Goal: Task Accomplishment & Management: Manage account settings

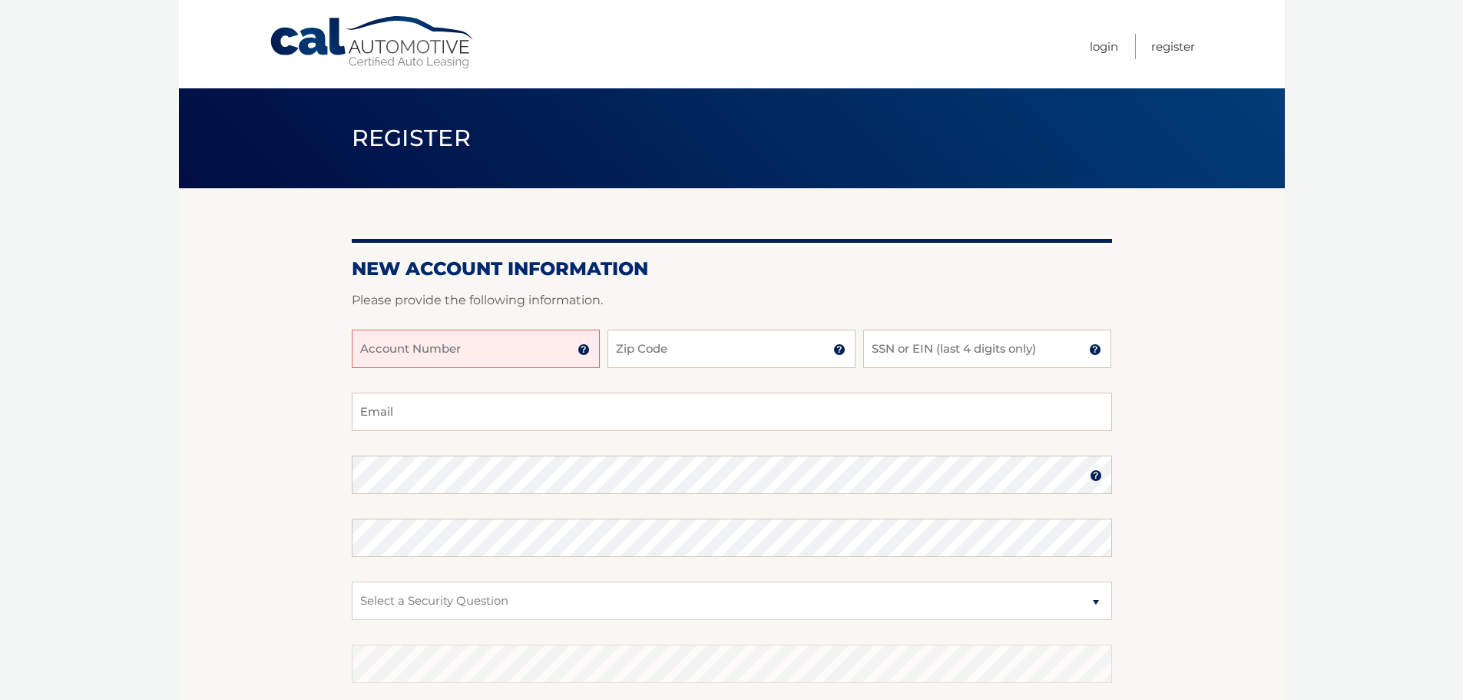
click at [459, 343] on input "Account Number" at bounding box center [476, 349] width 248 height 38
paste input "44455853396"
type input "44455853396"
drag, startPoint x: 637, startPoint y: 354, endPoint x: 637, endPoint y: 345, distance: 9.2
click at [637, 350] on input "Zip Code" at bounding box center [732, 349] width 248 height 38
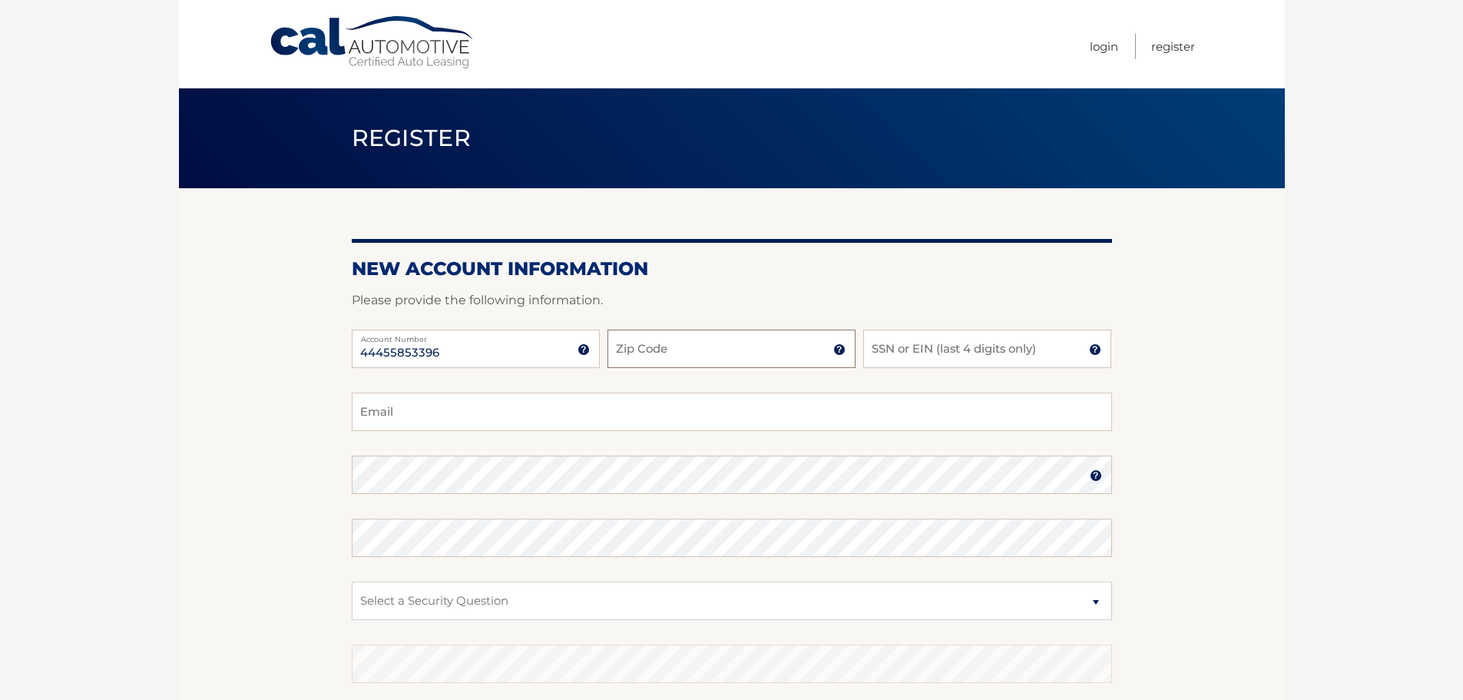
type input "07080"
type input "cjculver22@aol.com"
click at [924, 353] on input "SSN or EIN (last 4 digits only)" at bounding box center [987, 349] width 248 height 38
type input "8954"
click at [202, 482] on section "New Account Information Please provide the following information. 44455853396 A…" at bounding box center [732, 488] width 1106 height 600
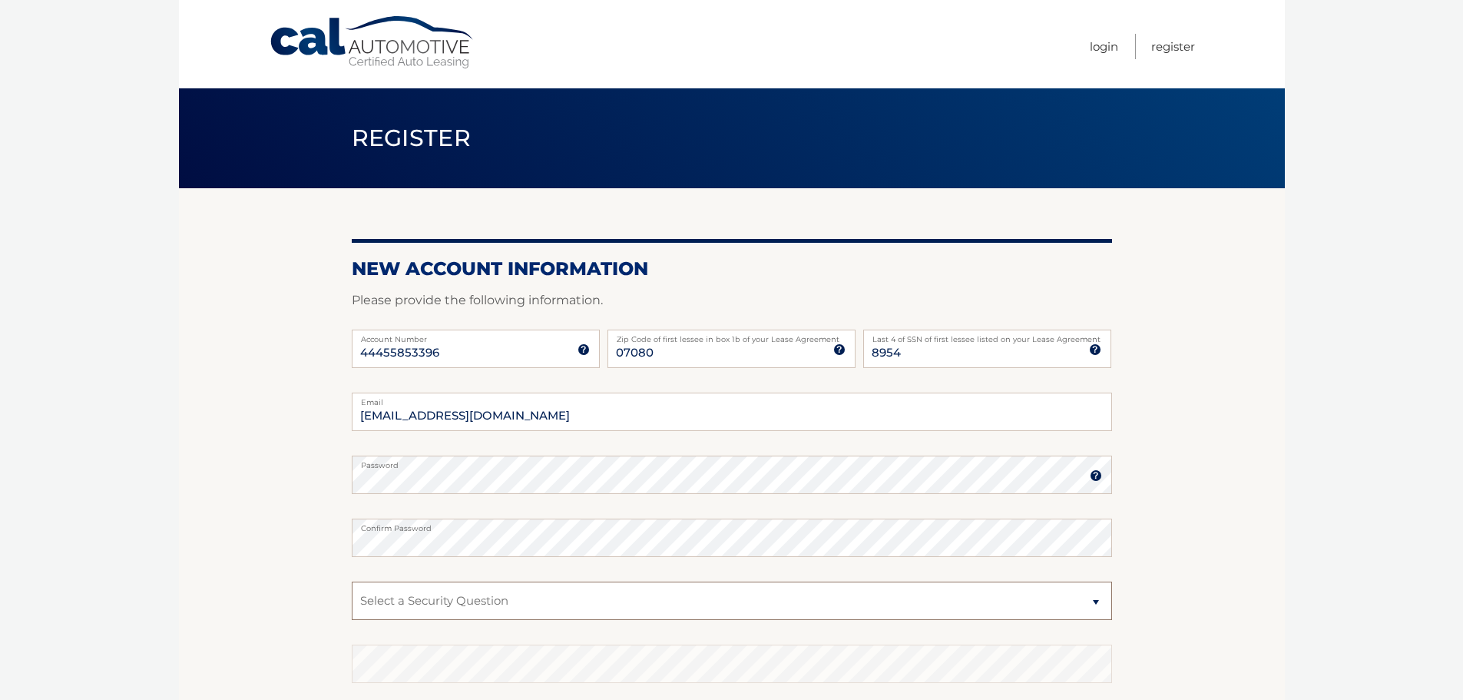
click at [451, 604] on select "Select a Security Question What was the name of your elementary school? What is…" at bounding box center [732, 601] width 761 height 38
select select "1"
click at [352, 582] on select "Select a Security Question What was the name of your elementary school? What is…" at bounding box center [732, 601] width 761 height 38
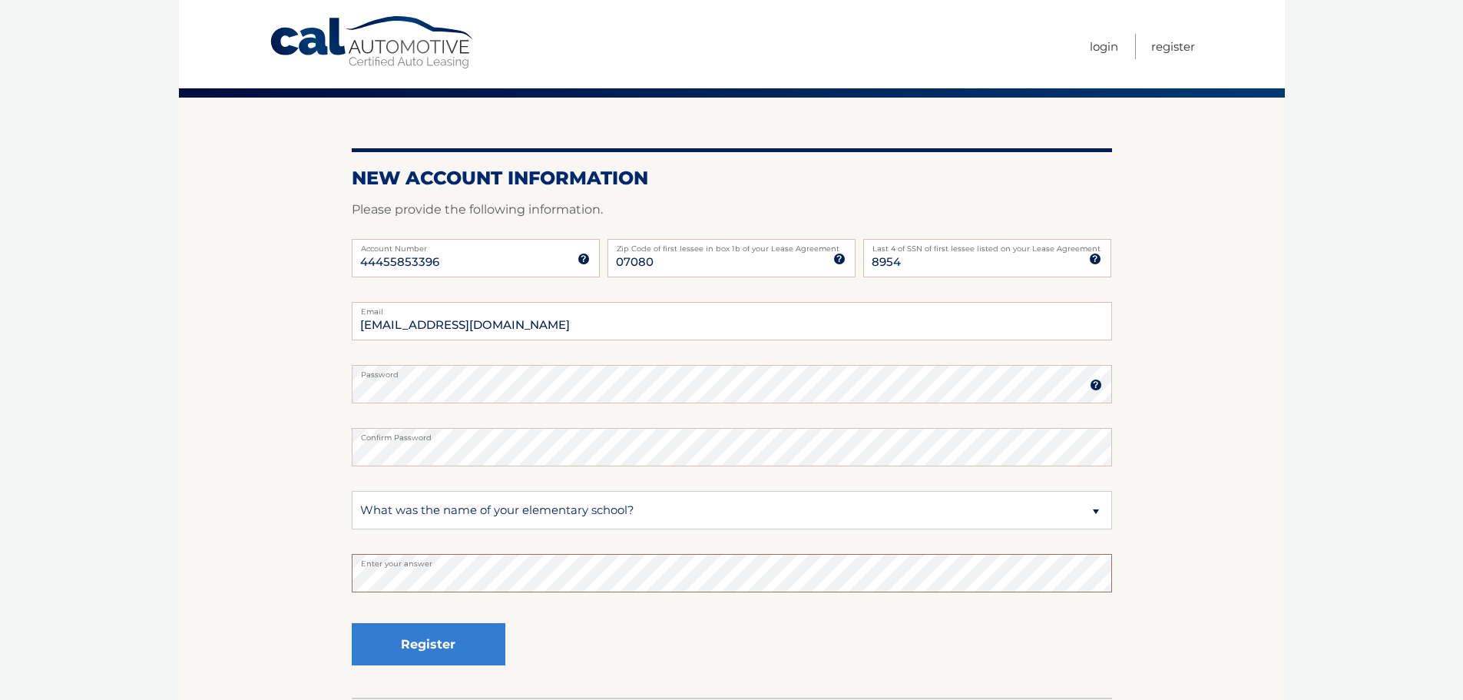
scroll to position [205, 0]
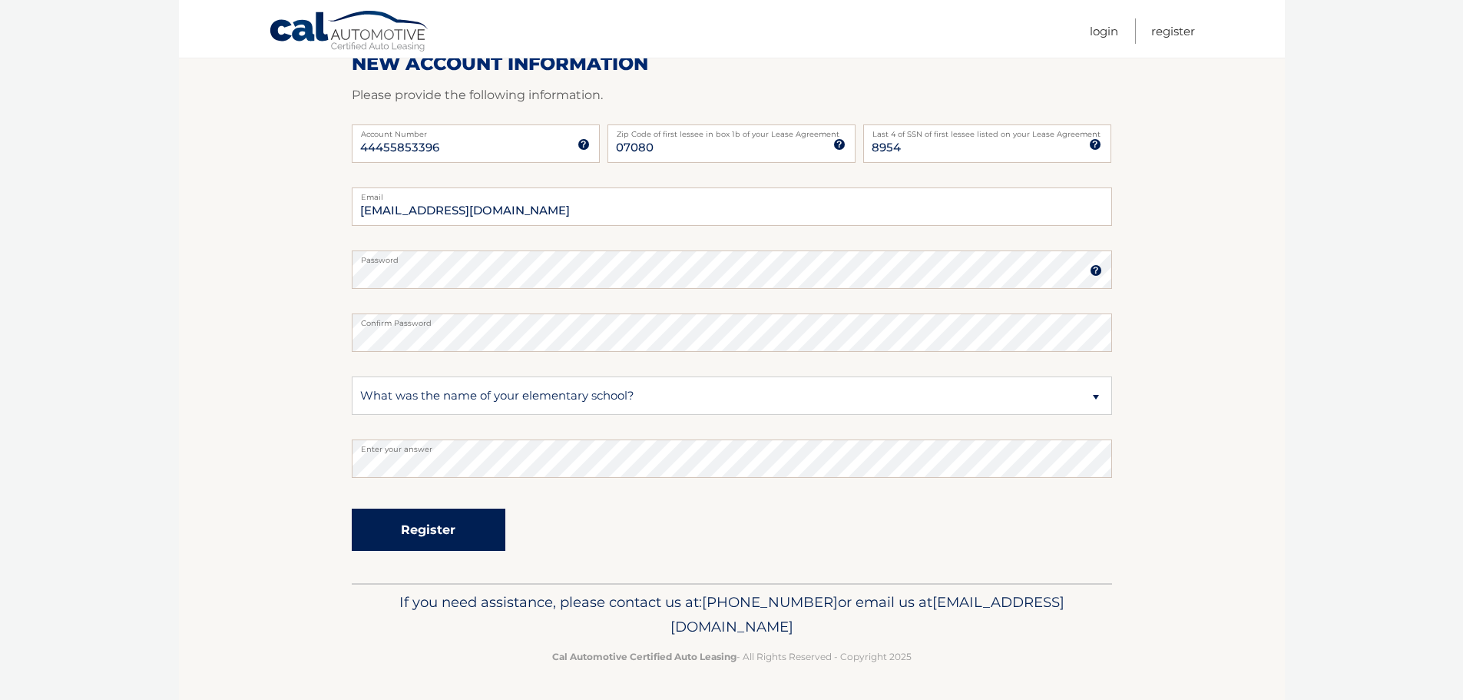
click at [398, 532] on button "Register" at bounding box center [429, 530] width 154 height 42
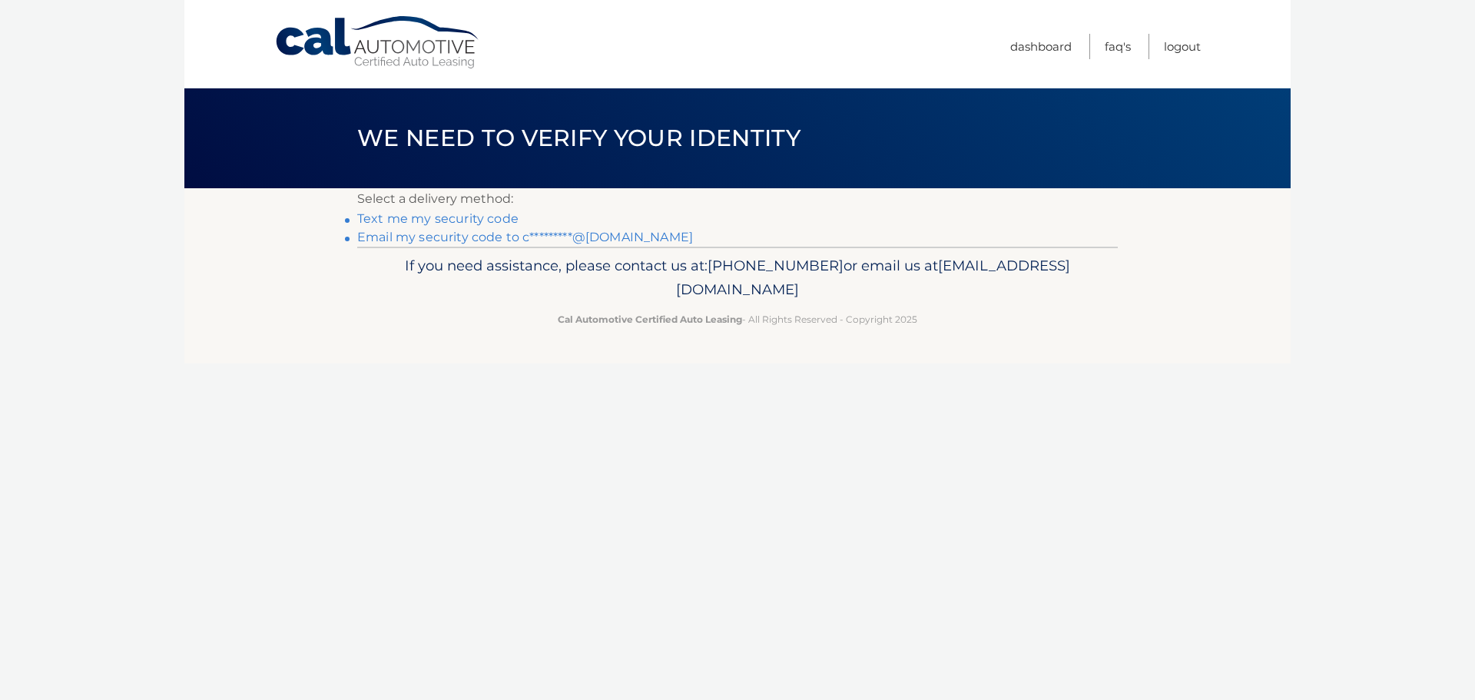
click at [439, 220] on link "Text me my security code" at bounding box center [437, 218] width 161 height 15
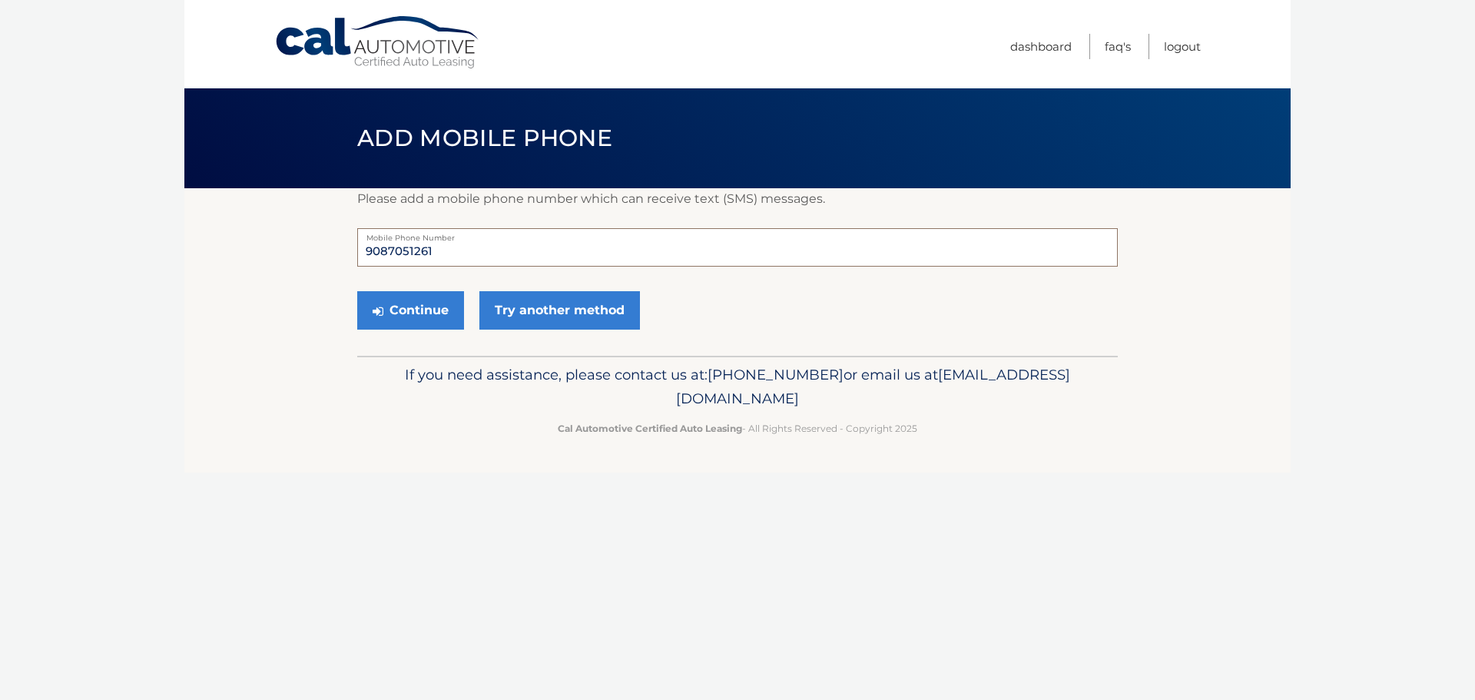
click at [419, 250] on input "9087051261" at bounding box center [737, 247] width 761 height 38
type input "9087051216"
click at [412, 305] on button "Continue" at bounding box center [410, 310] width 107 height 38
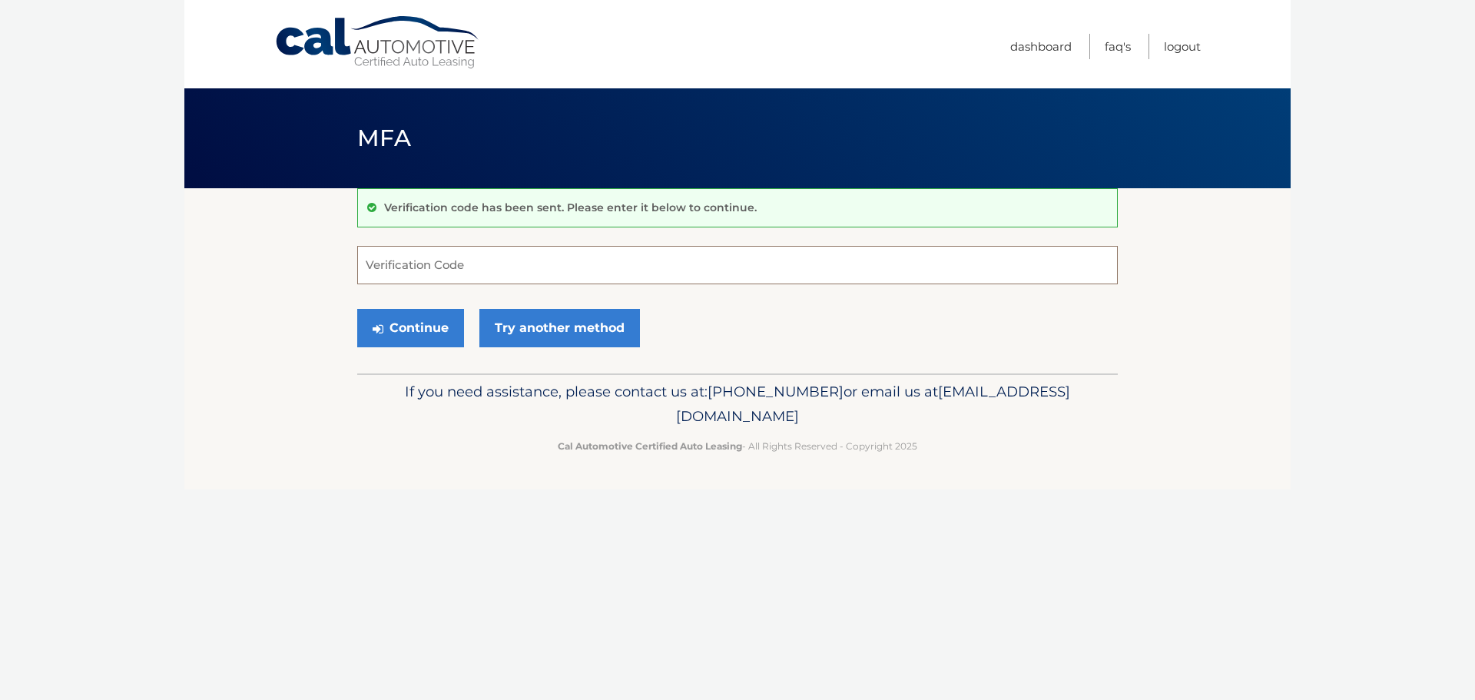
click at [545, 263] on input "Verification Code" at bounding box center [737, 265] width 761 height 38
type input "247144"
click at [432, 328] on button "Continue" at bounding box center [410, 328] width 107 height 38
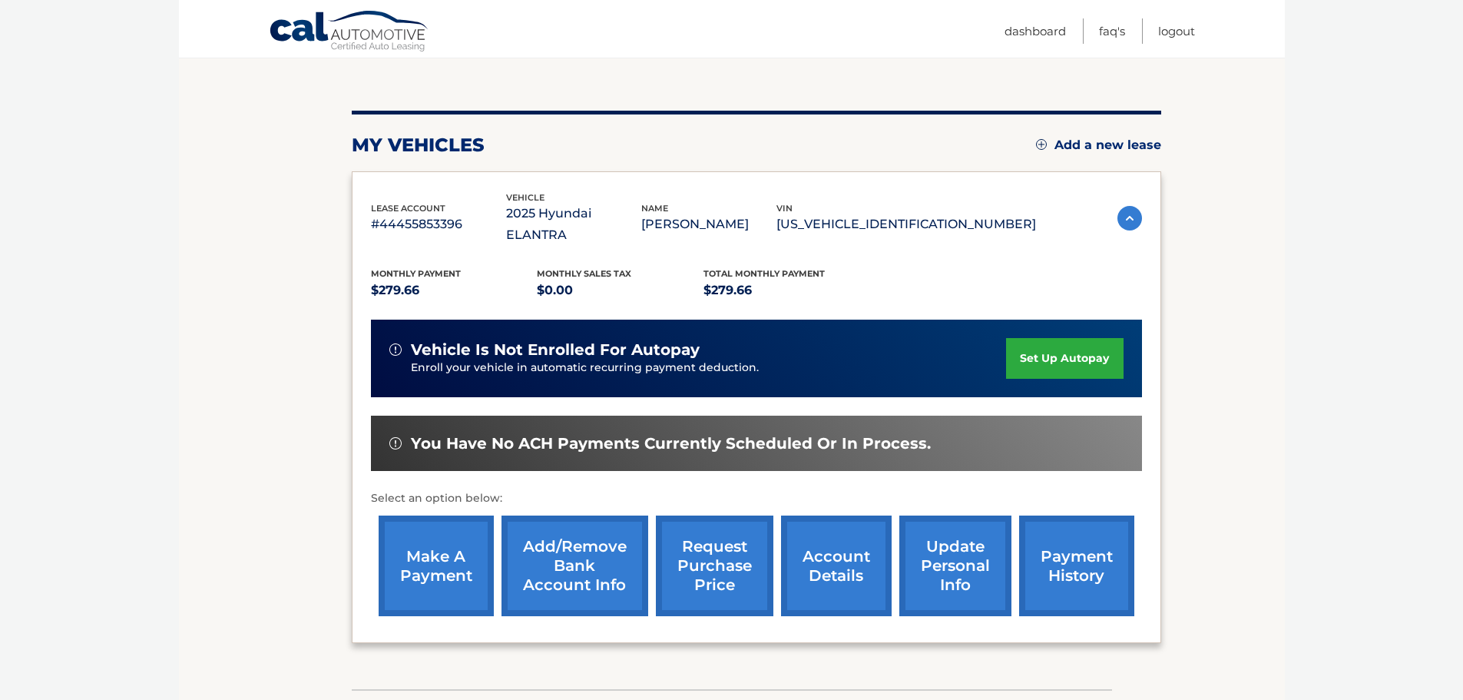
scroll to position [154, 0]
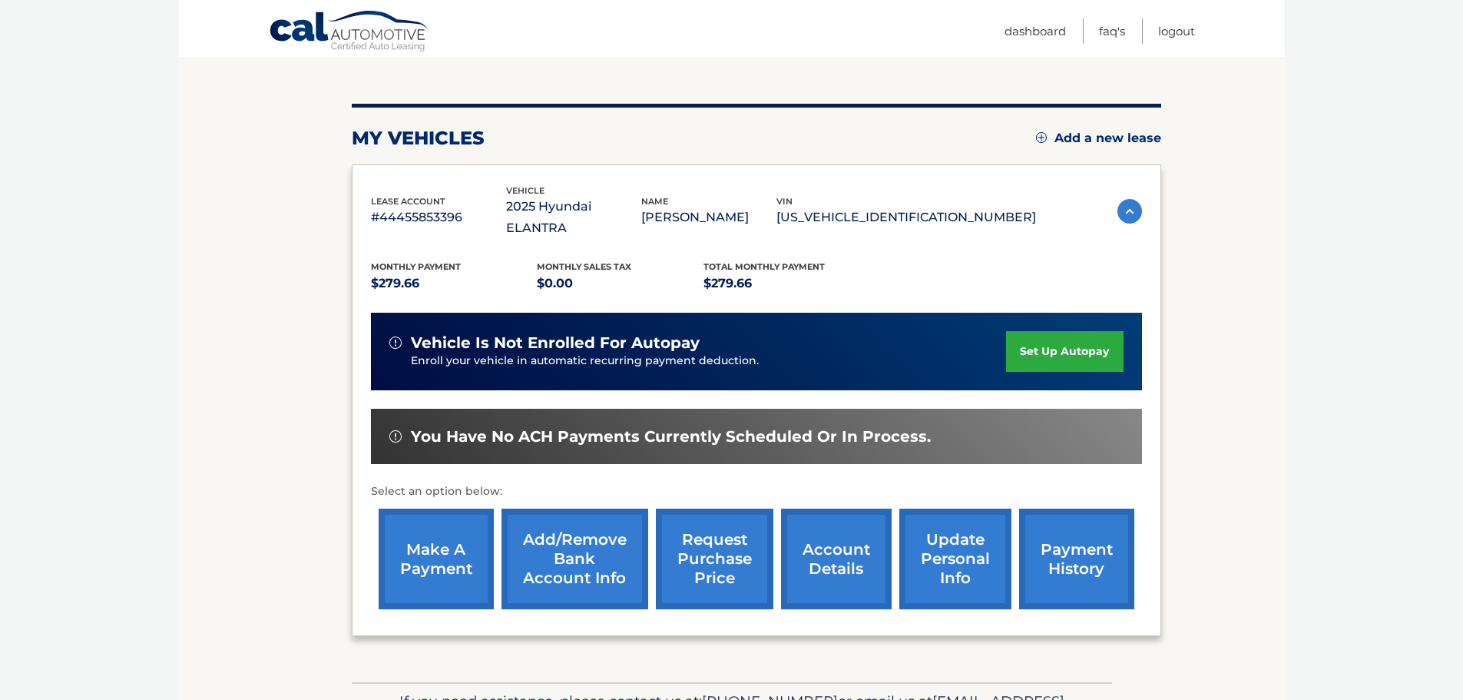
click at [435, 545] on link "make a payment" at bounding box center [436, 559] width 115 height 101
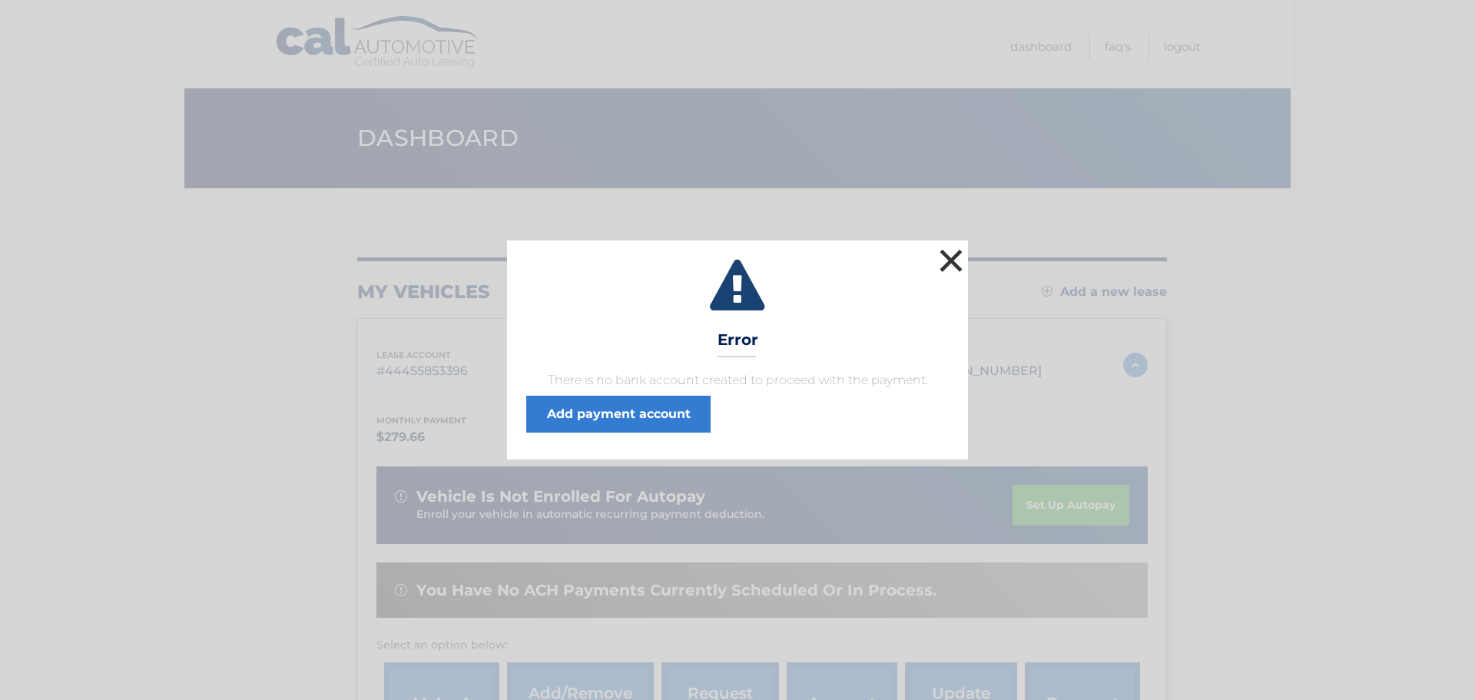
click at [947, 260] on button "×" at bounding box center [951, 260] width 31 height 31
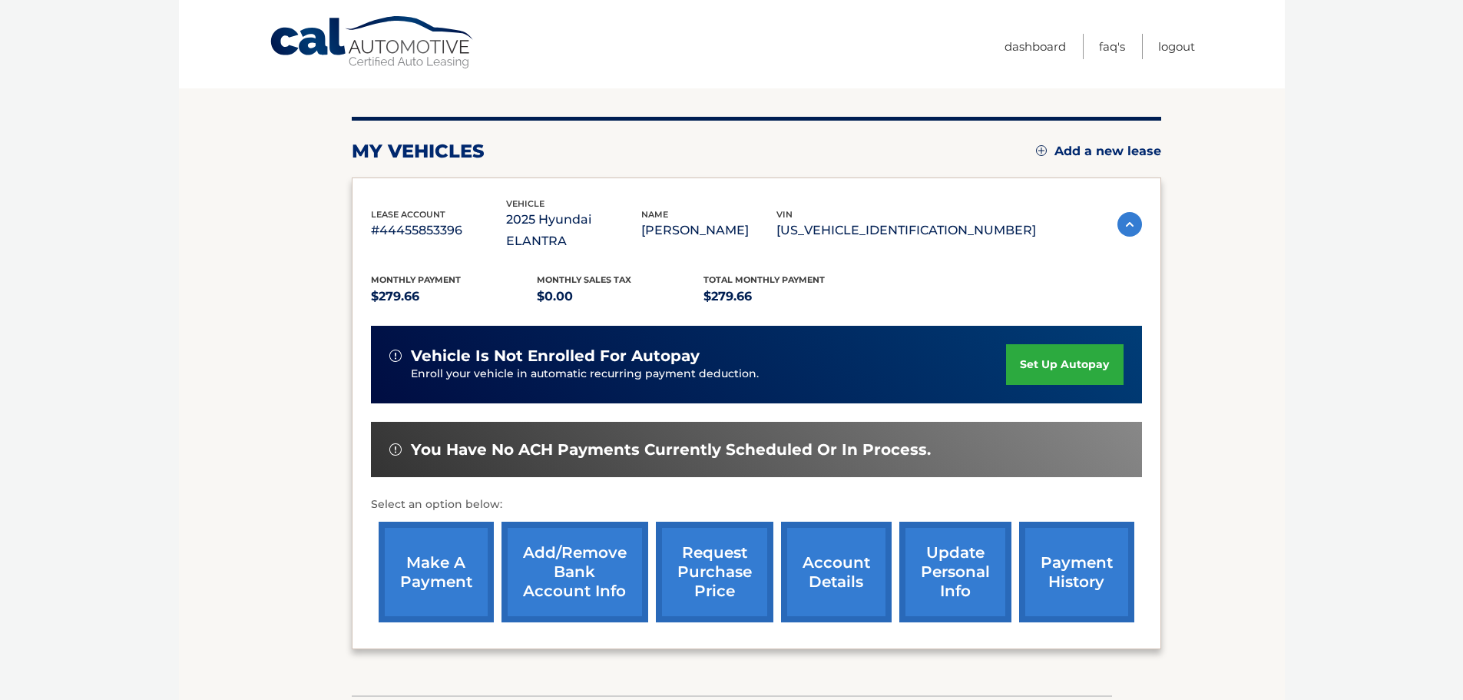
scroll to position [154, 0]
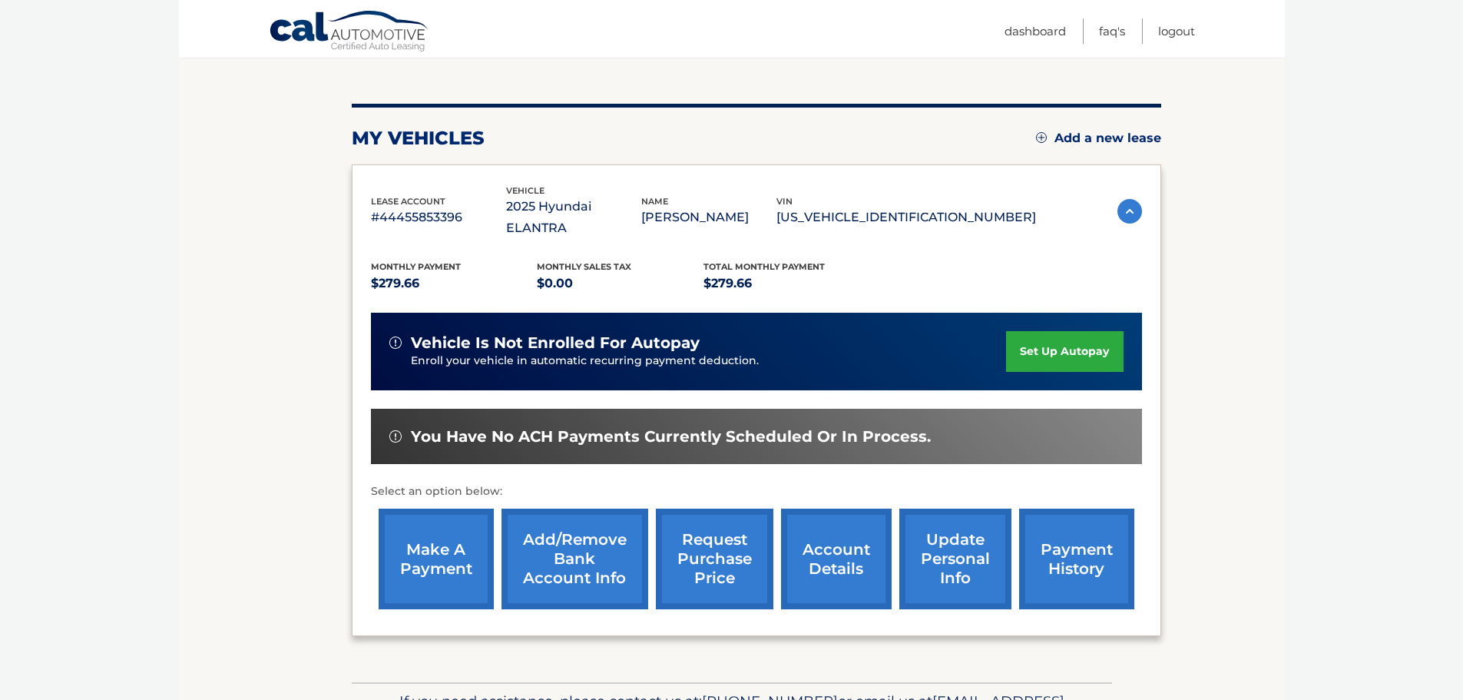
click at [837, 524] on link "account details" at bounding box center [836, 559] width 111 height 101
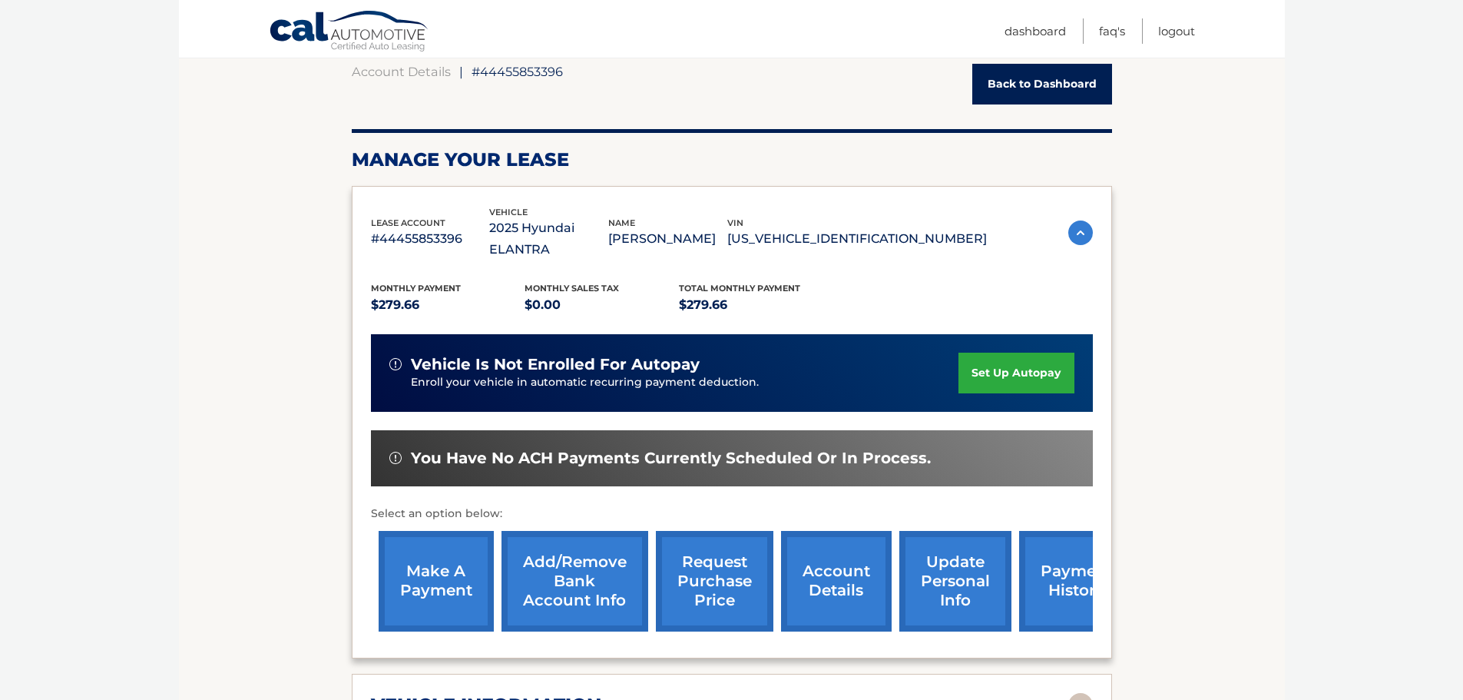
scroll to position [154, 0]
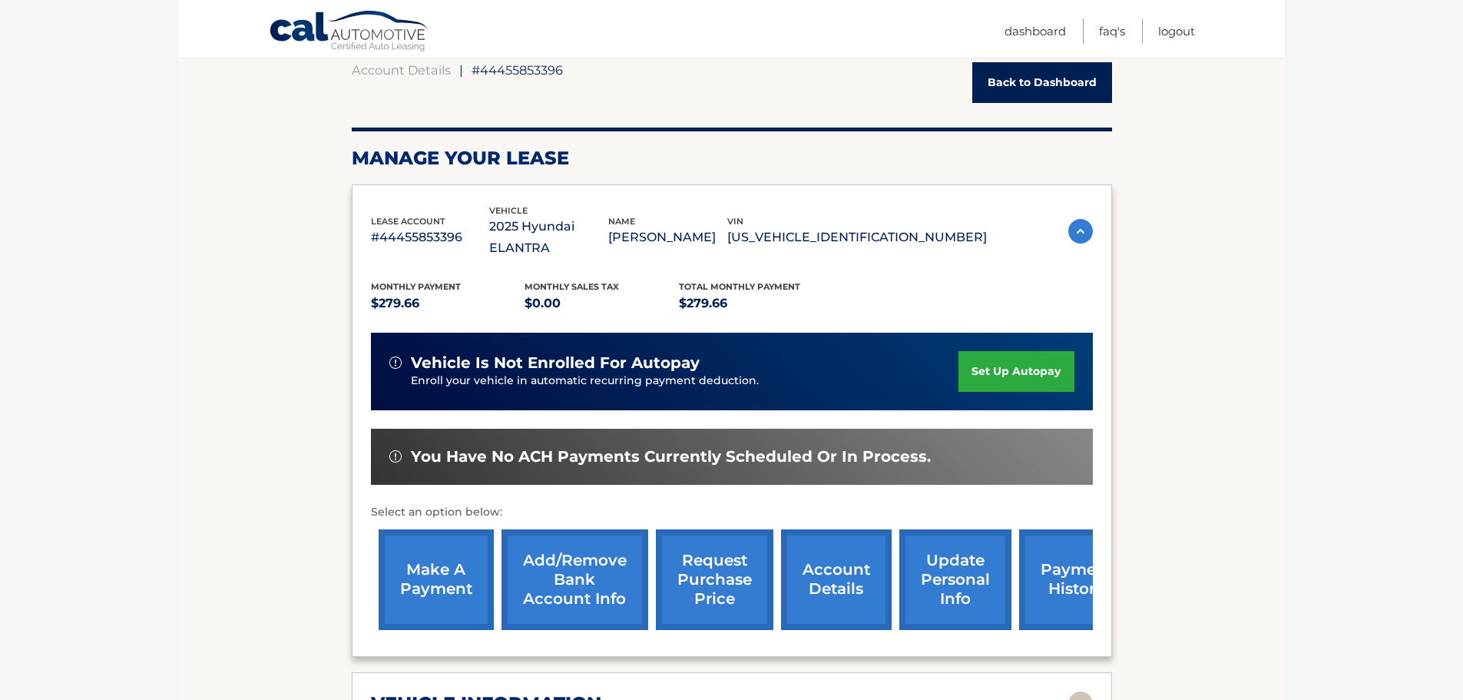
click at [1072, 553] on link "payment history" at bounding box center [1076, 579] width 115 height 101
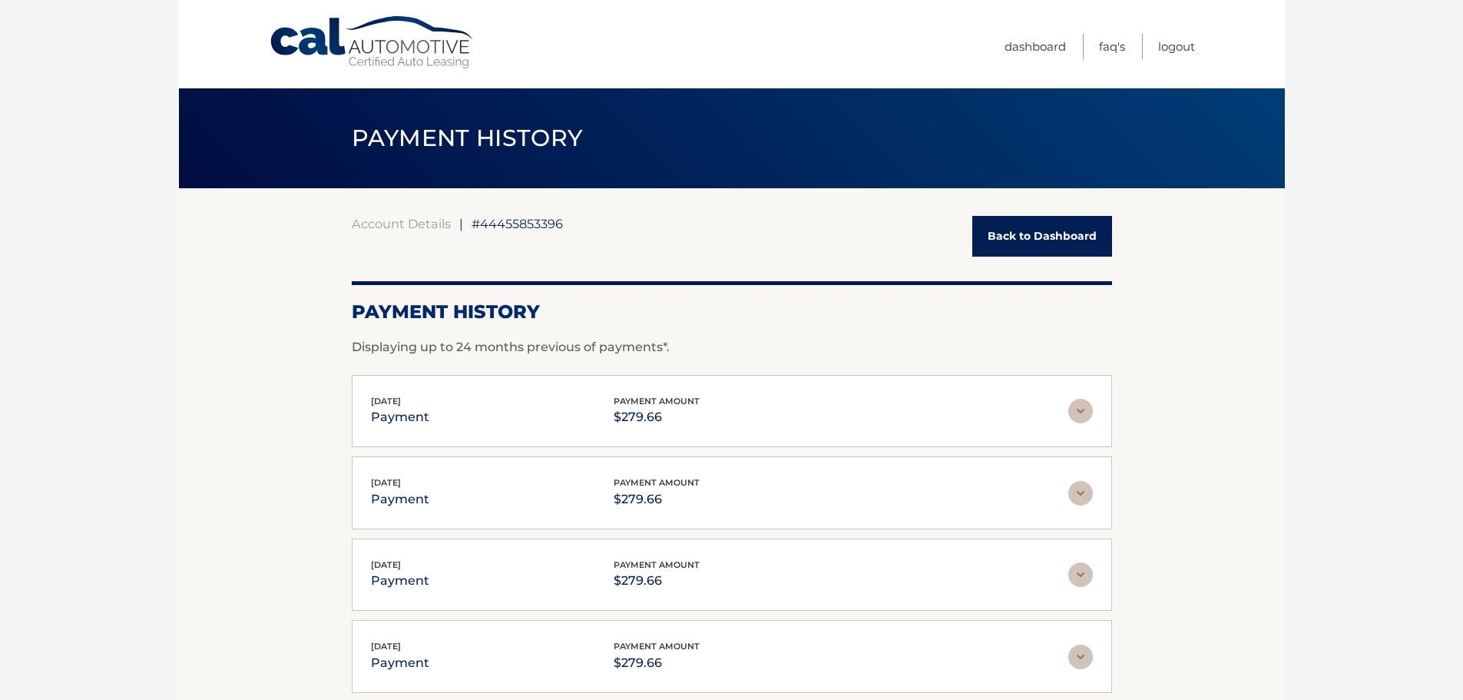
click at [1020, 239] on link "Back to Dashboard" at bounding box center [1043, 236] width 140 height 41
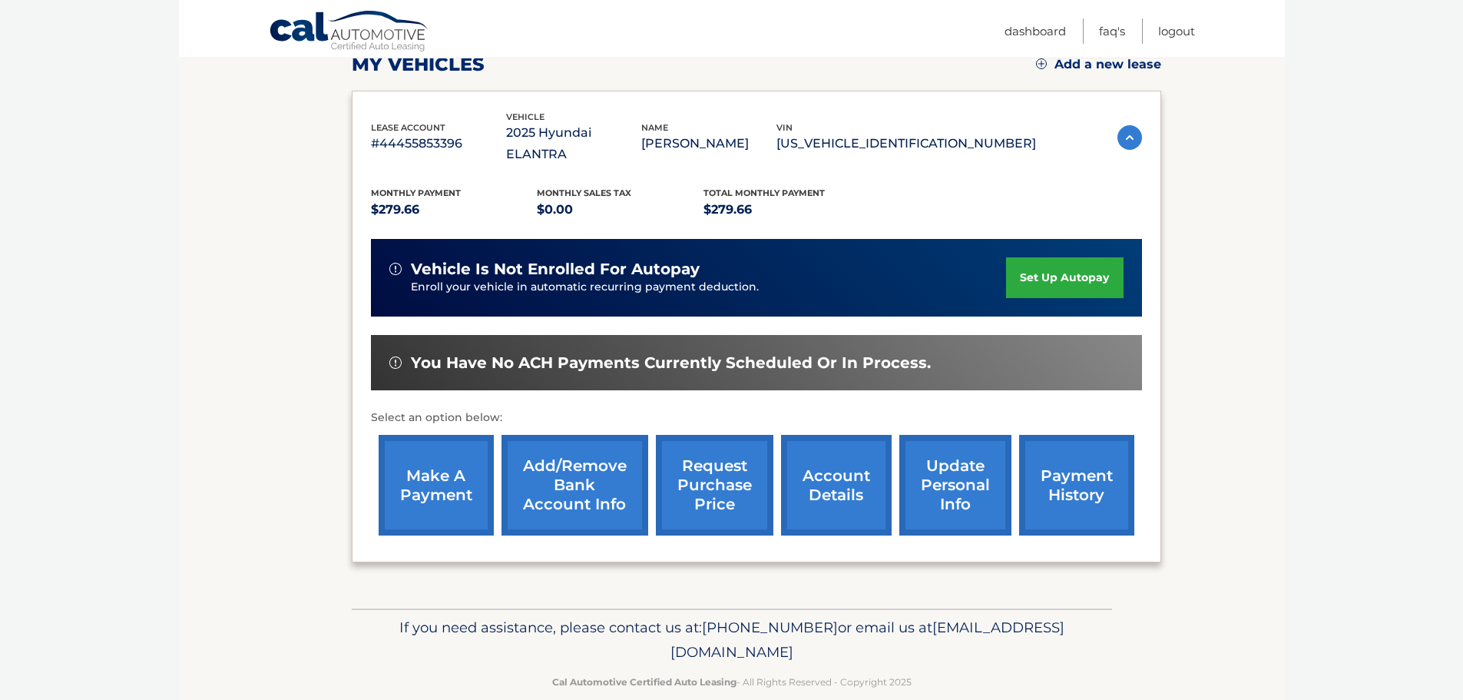
scroll to position [231, 0]
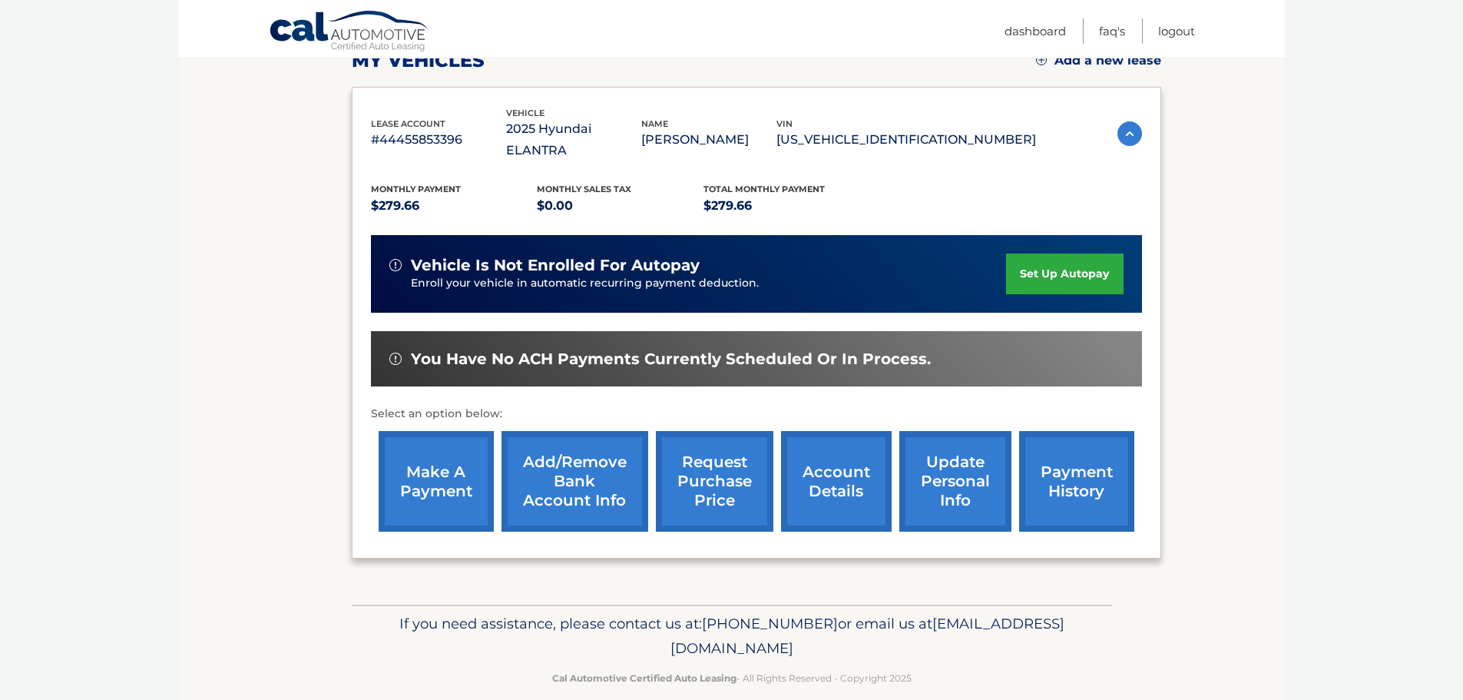
click at [1065, 254] on link "set up autopay" at bounding box center [1064, 274] width 117 height 41
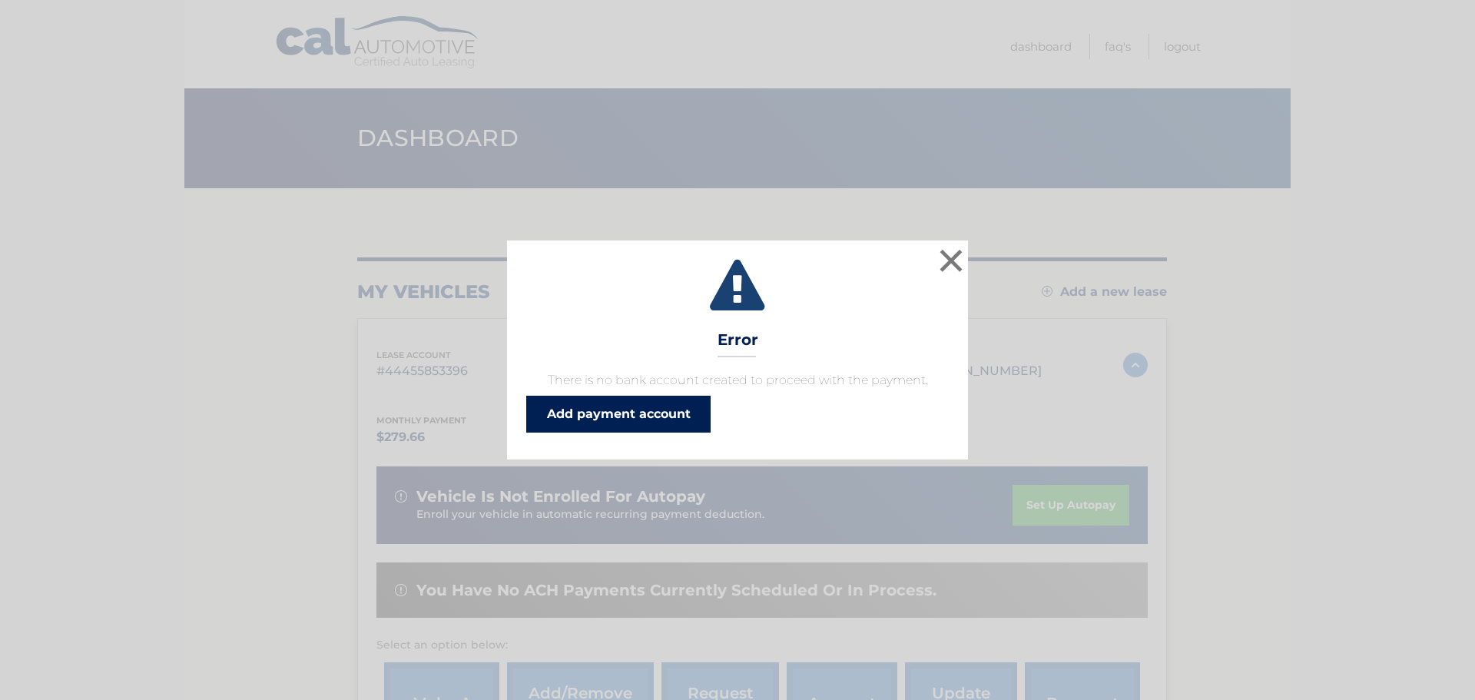
click at [696, 413] on link "Add payment account" at bounding box center [618, 414] width 184 height 37
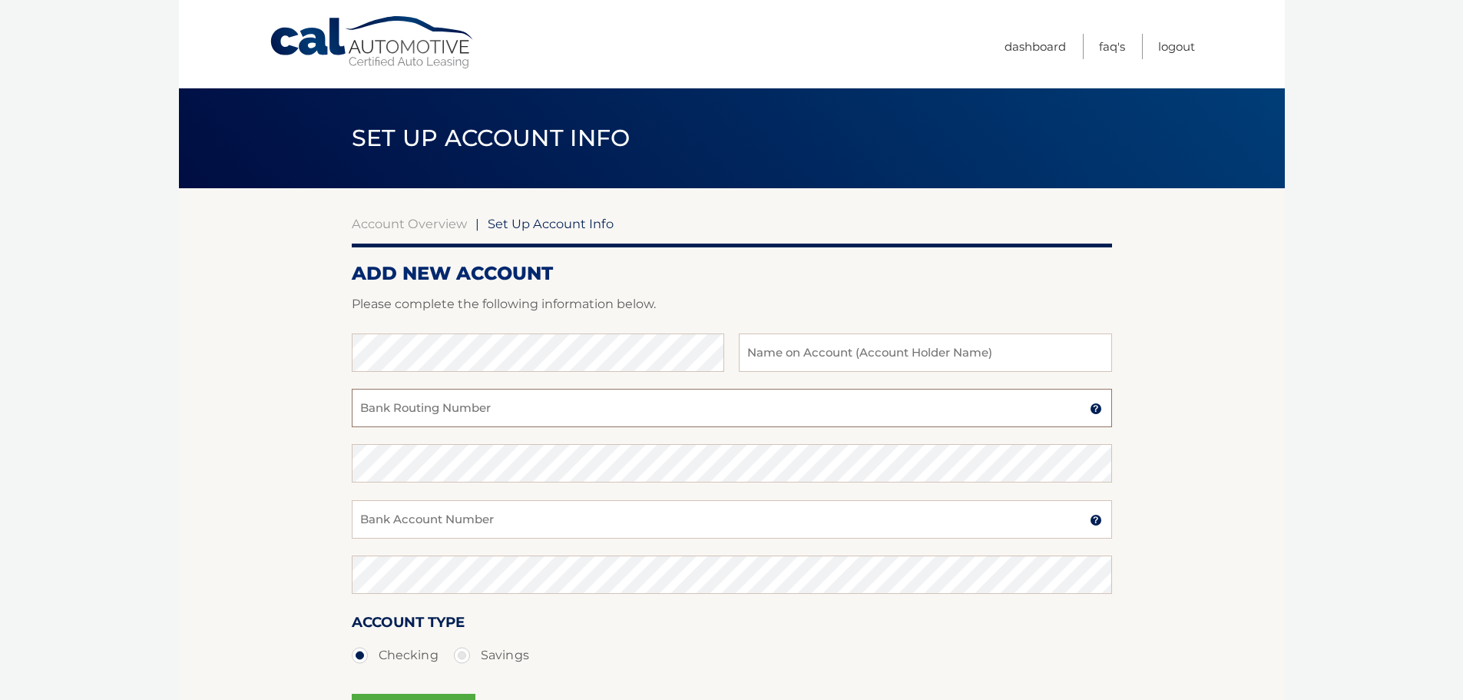
click at [448, 415] on input "Bank Routing Number" at bounding box center [732, 408] width 761 height 38
click at [396, 407] on input "Bank Routing Number" at bounding box center [732, 408] width 761 height 38
drag, startPoint x: 430, startPoint y: 408, endPoint x: 338, endPoint y: 408, distance: 92.2
click at [338, 408] on section "Account Overview | Set Up Account Info ADD NEW ACCOUNT Please complete the foll…" at bounding box center [732, 481] width 1106 height 586
type input "221272167"
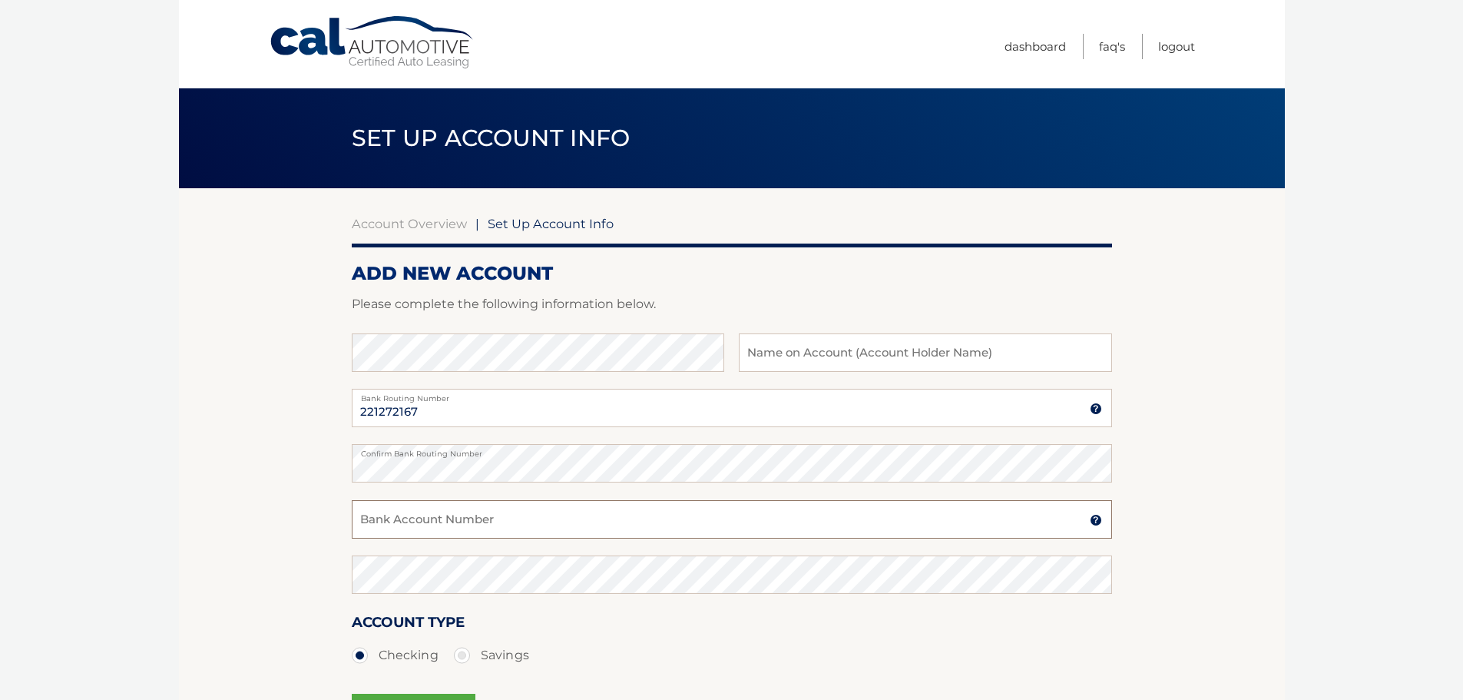
click at [423, 517] on input "Bank Account Number" at bounding box center [732, 519] width 761 height 38
type input "1884002193"
drag, startPoint x: 442, startPoint y: 522, endPoint x: 314, endPoint y: 508, distance: 129.0
click at [314, 508] on section "Account Overview | Set Up Account Info ADD NEW ACCOUNT Please complete the foll…" at bounding box center [732, 481] width 1106 height 586
click at [385, 519] on input "Bank Account Number" at bounding box center [732, 519] width 761 height 38
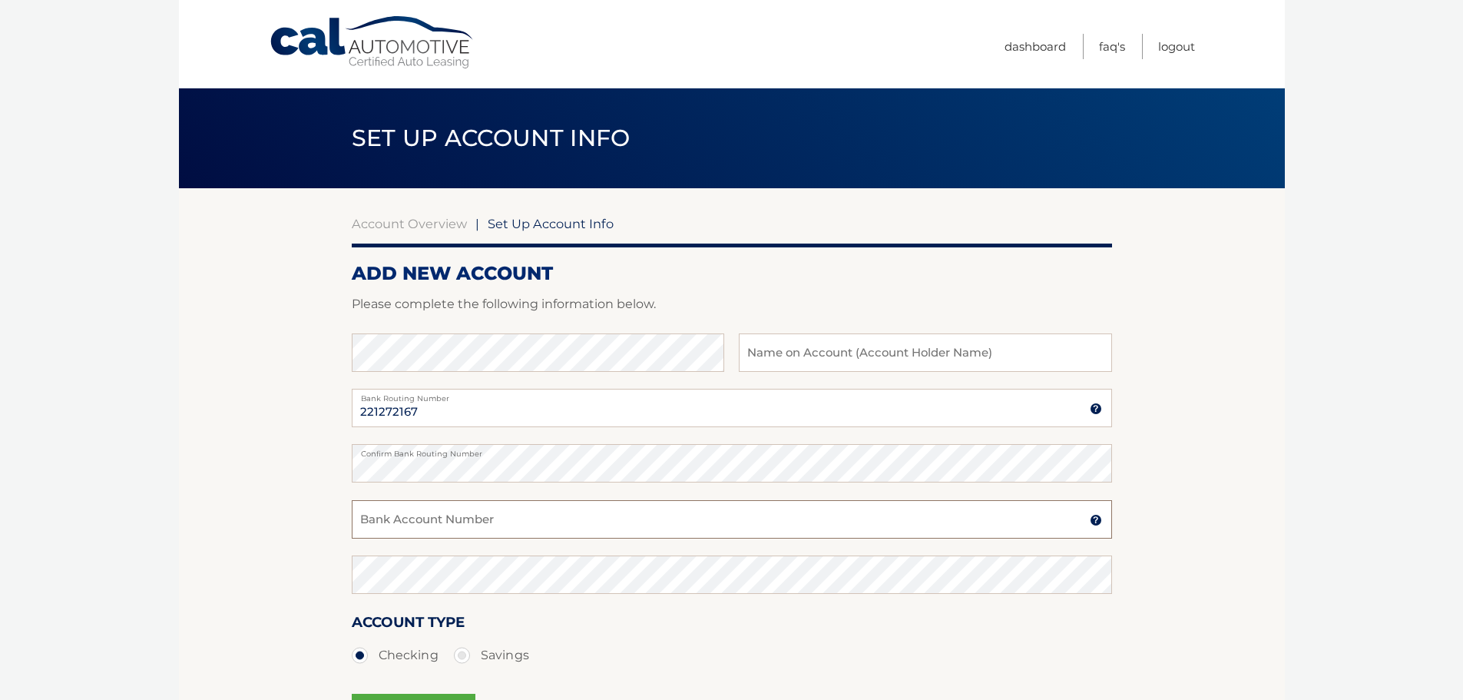
paste input "1884002193"
type input "1884002193"
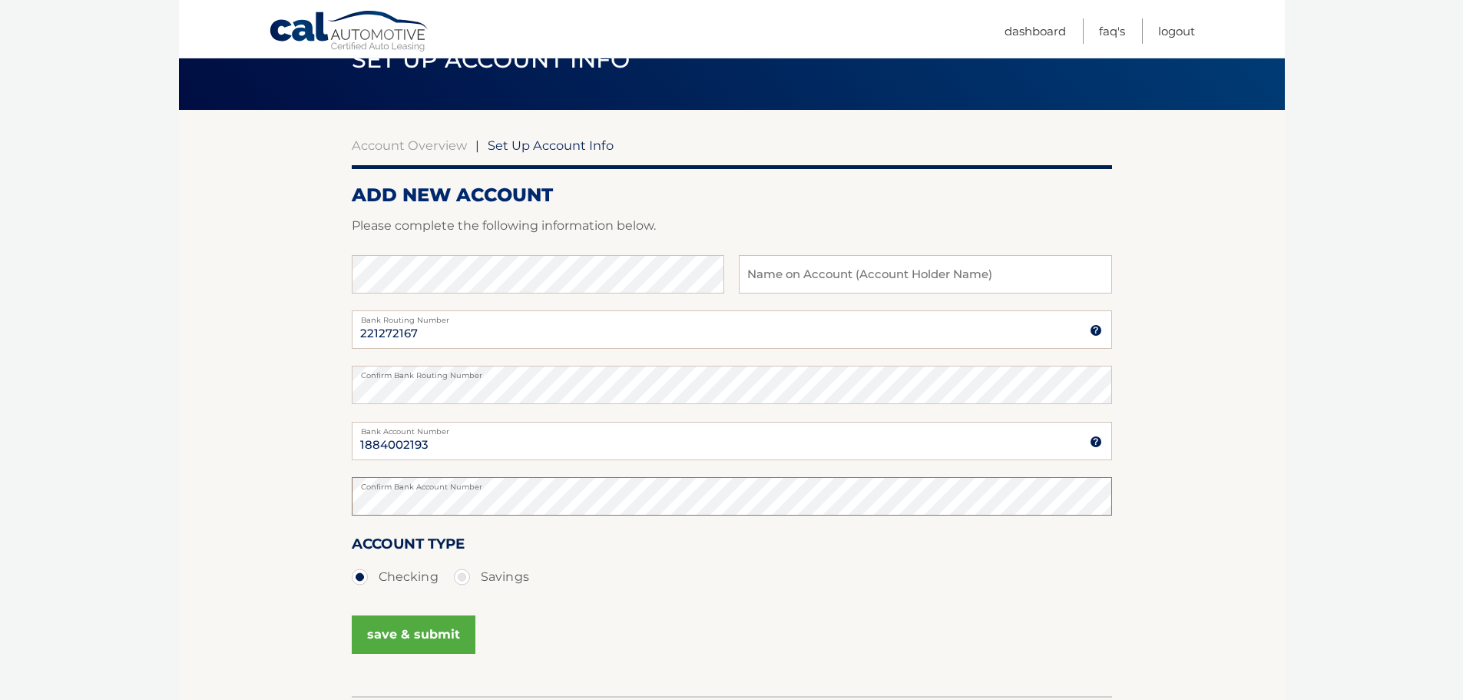
scroll to position [154, 0]
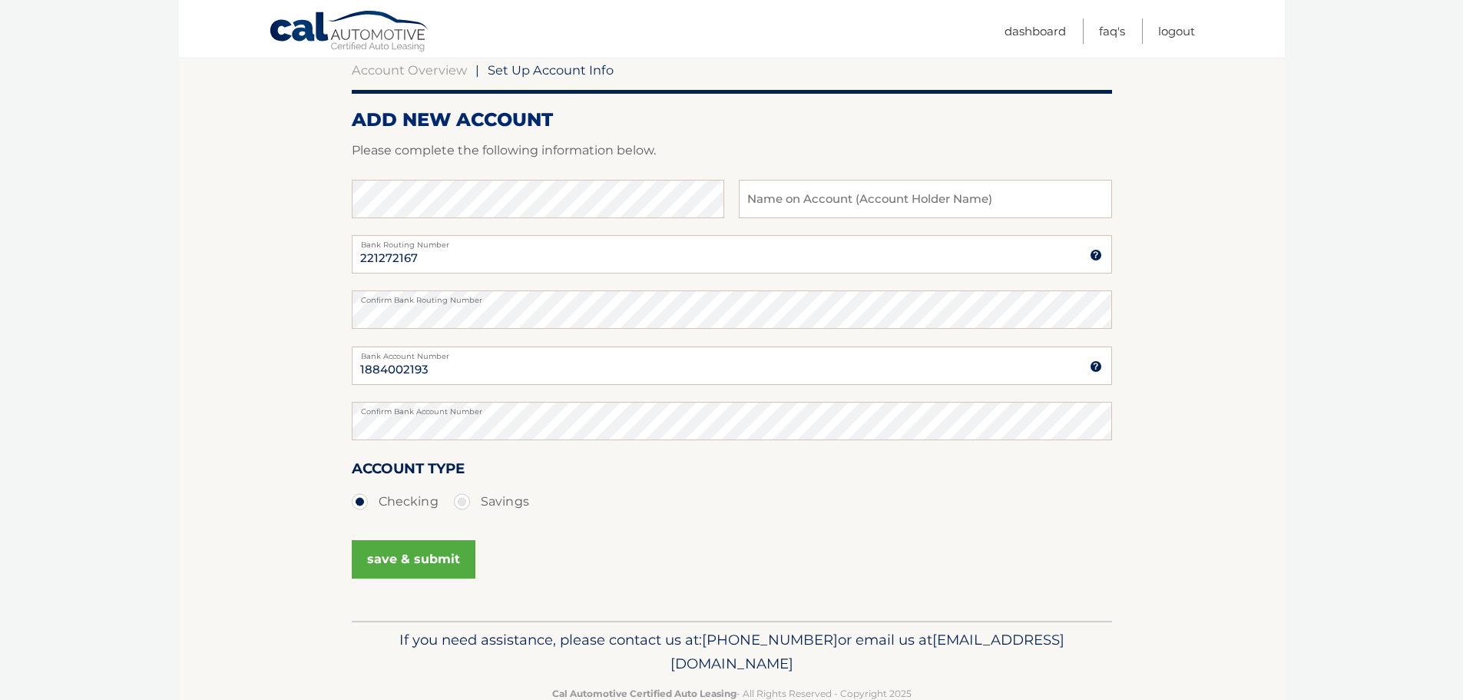
click at [405, 548] on button "save & submit" at bounding box center [414, 559] width 124 height 38
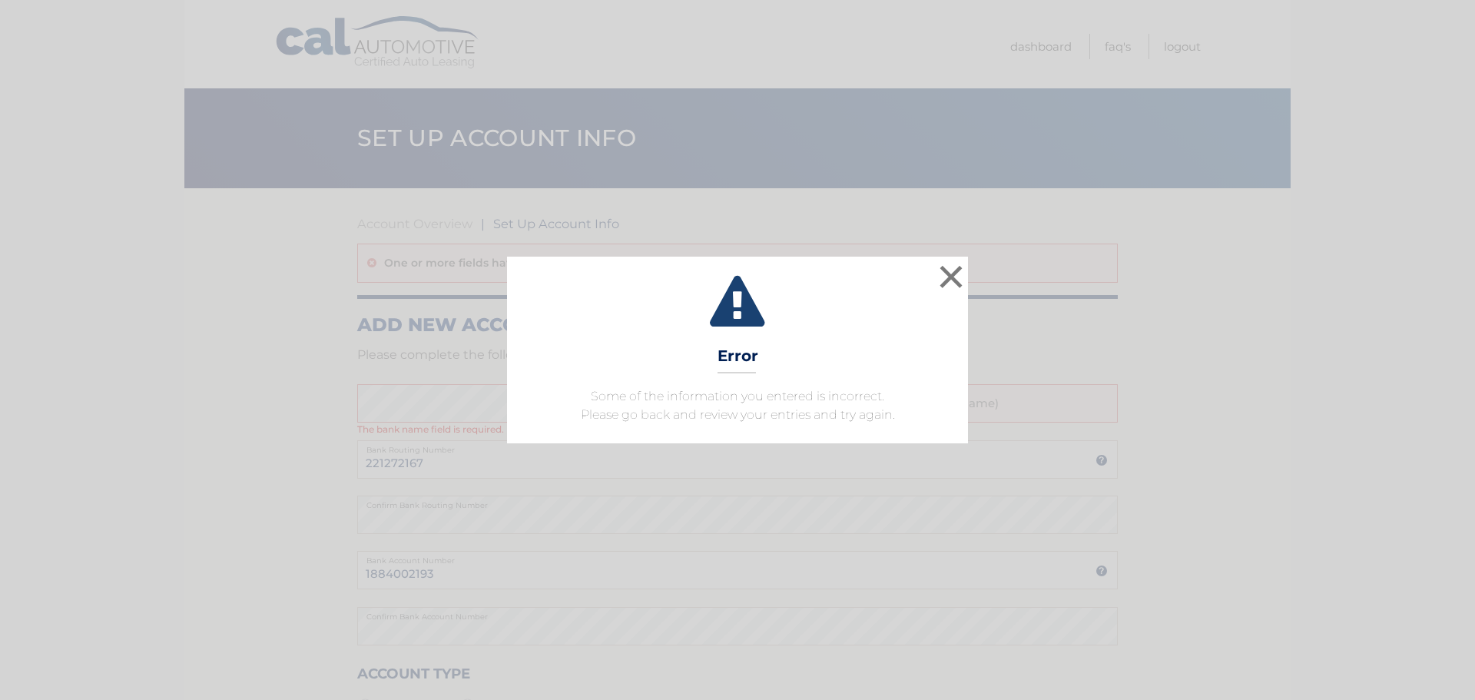
click at [984, 499] on div "× Error Some of the information you entered is incorrect. Please go back and re…" at bounding box center [737, 350] width 1475 height 700
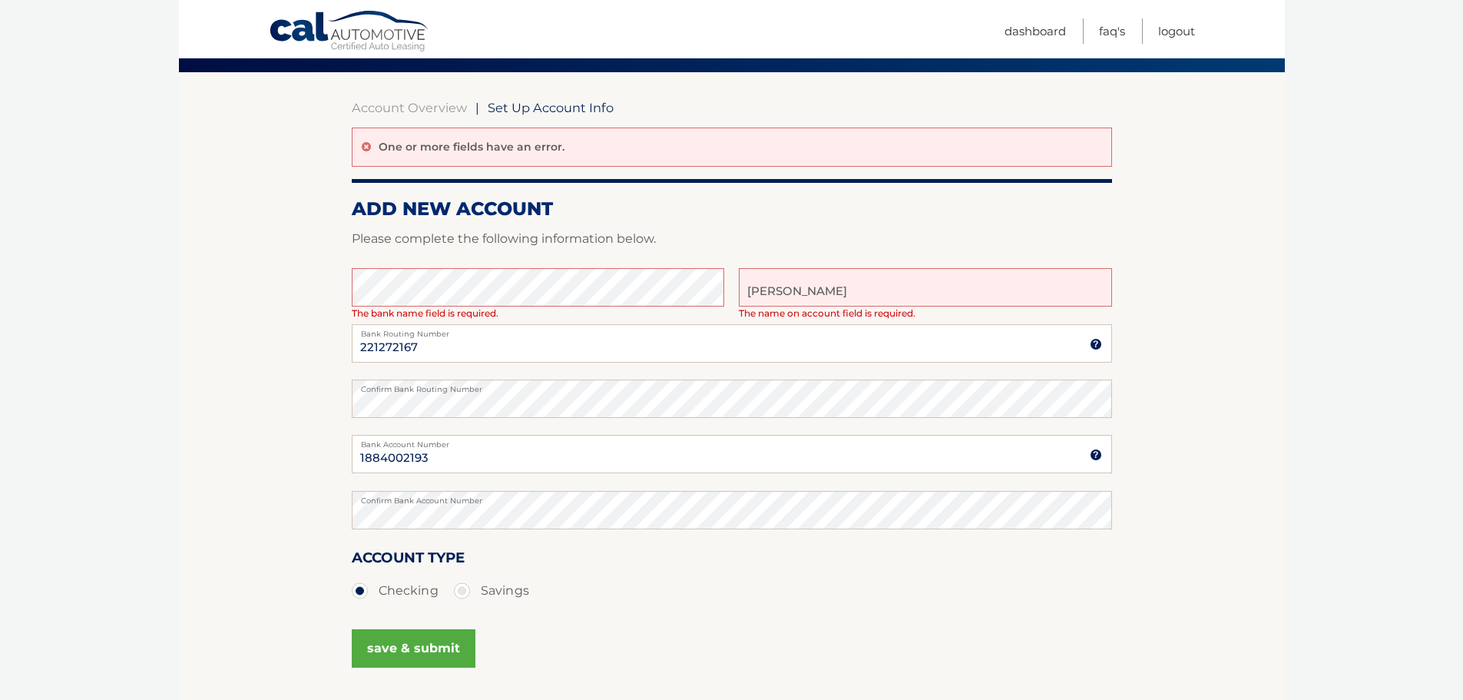
scroll to position [230, 0]
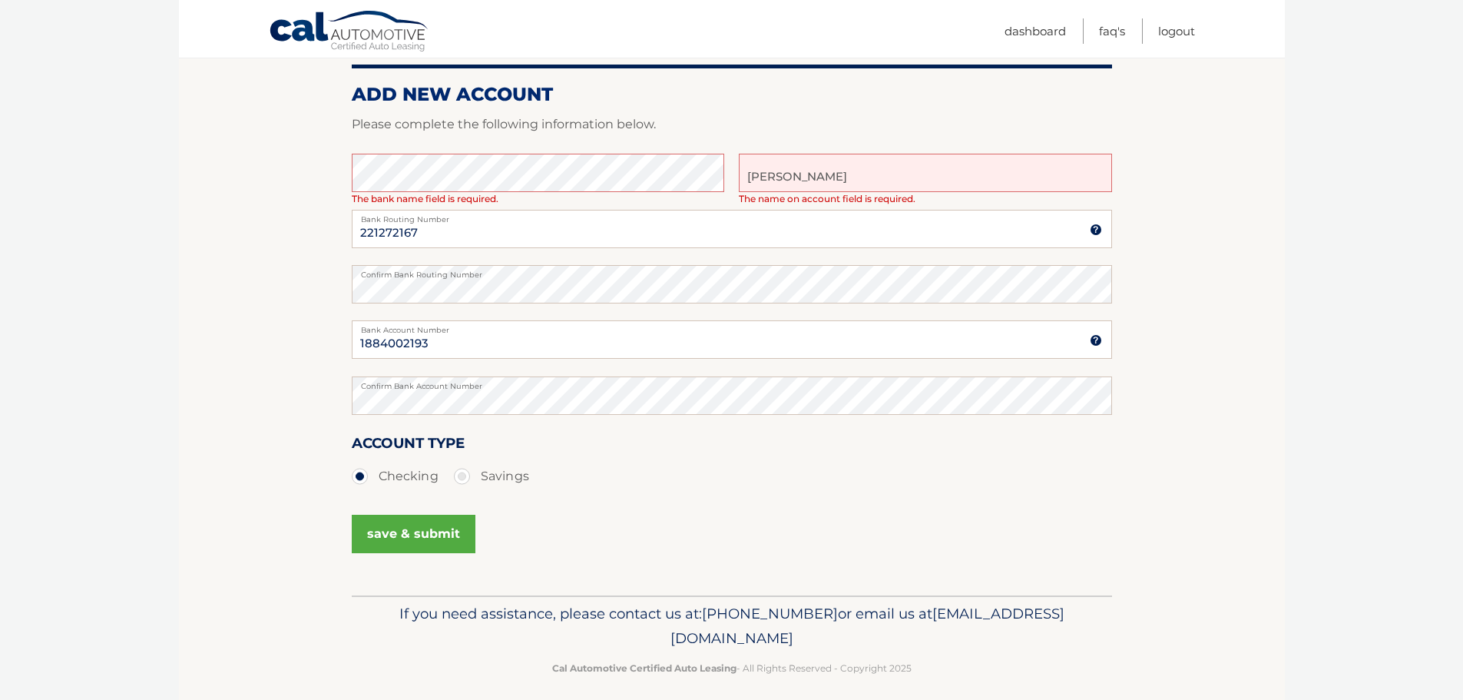
type input "[PERSON_NAME]"
click at [419, 528] on button "save & submit" at bounding box center [414, 534] width 124 height 38
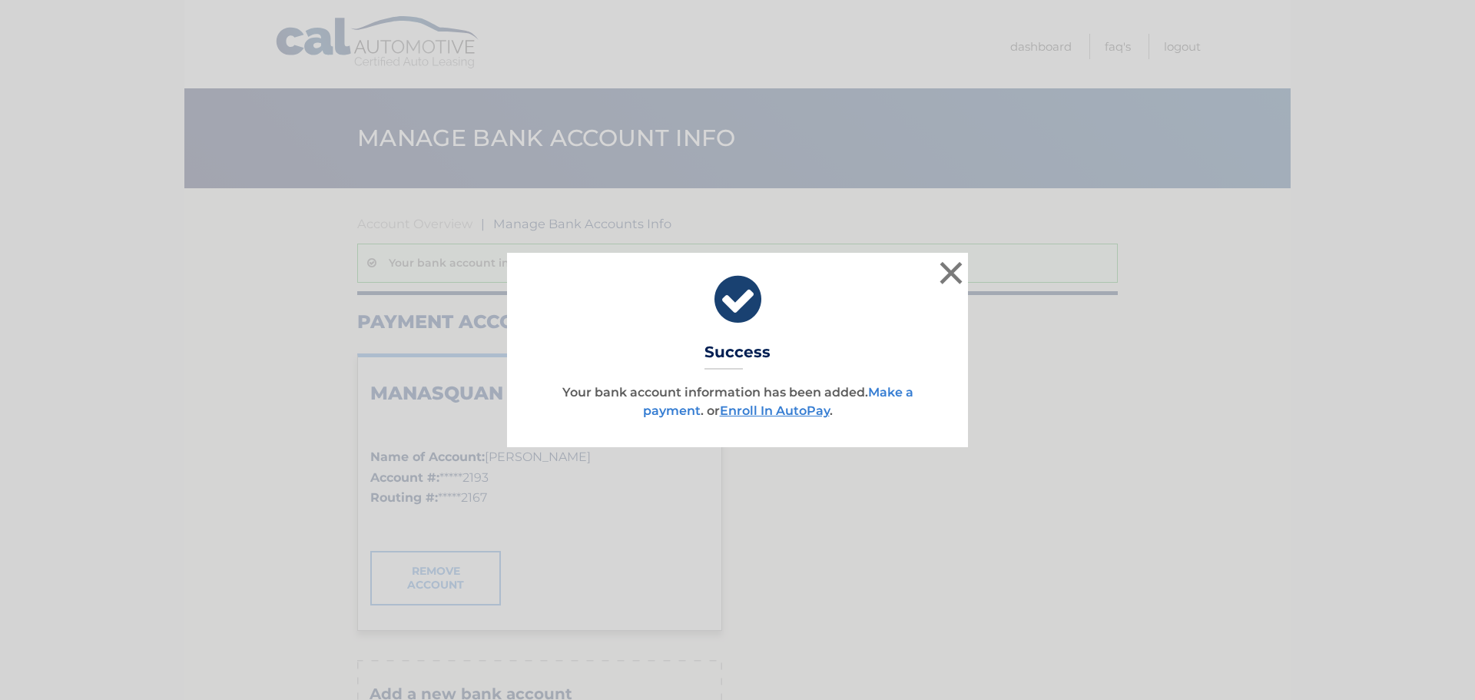
click at [897, 392] on link "Make a payment" at bounding box center [778, 401] width 270 height 33
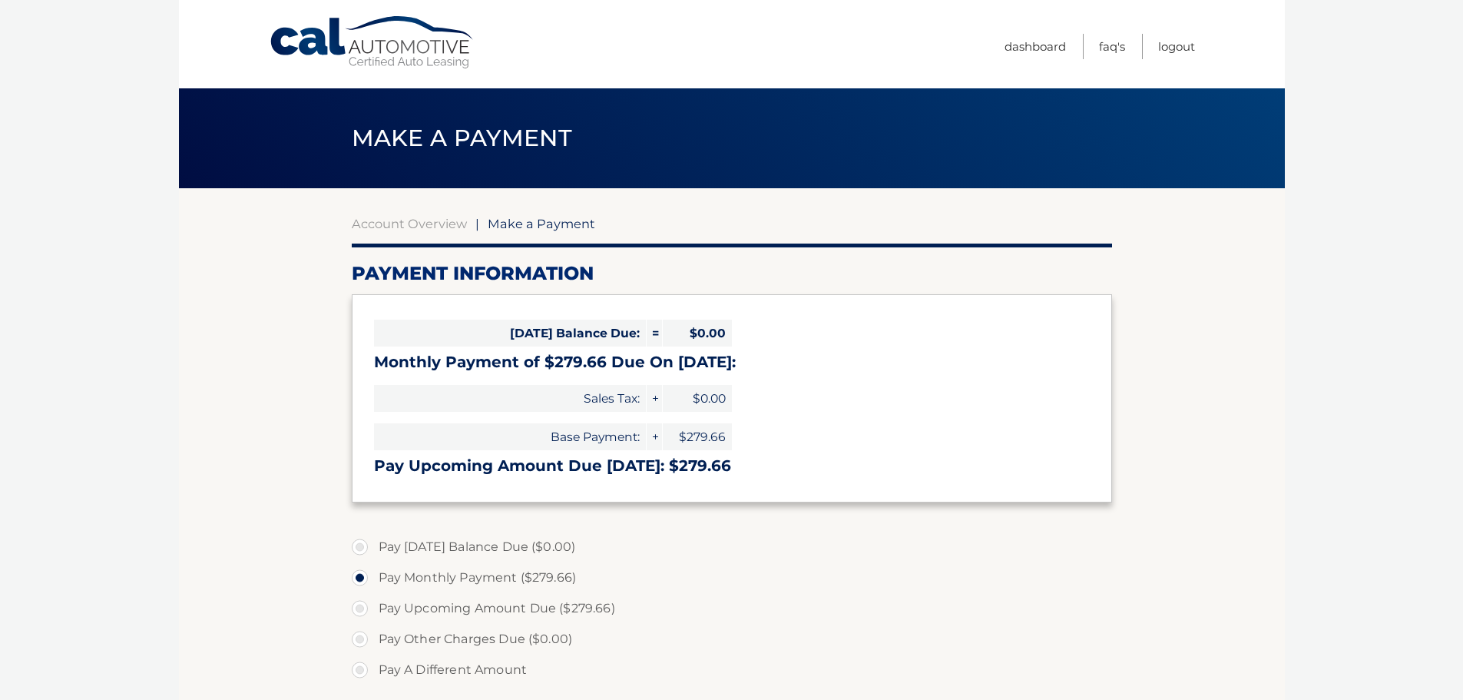
select select "Njc1ZDkzNjAtNzU0OC00M2U3LWJjNTQtMGEyYTAzNjZiNmM5"
click at [546, 226] on span "Make a Payment" at bounding box center [542, 223] width 108 height 15
click at [423, 224] on link "Account Overview" at bounding box center [409, 223] width 115 height 15
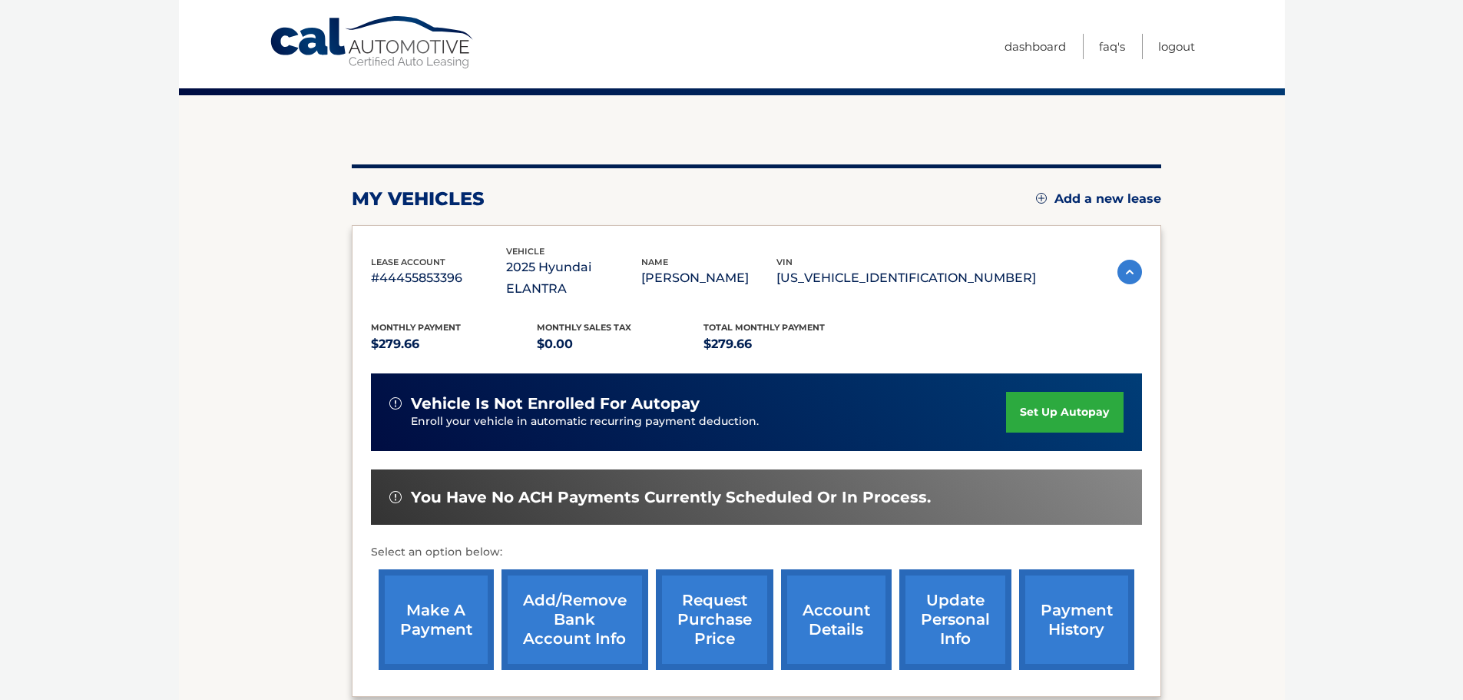
scroll to position [230, 0]
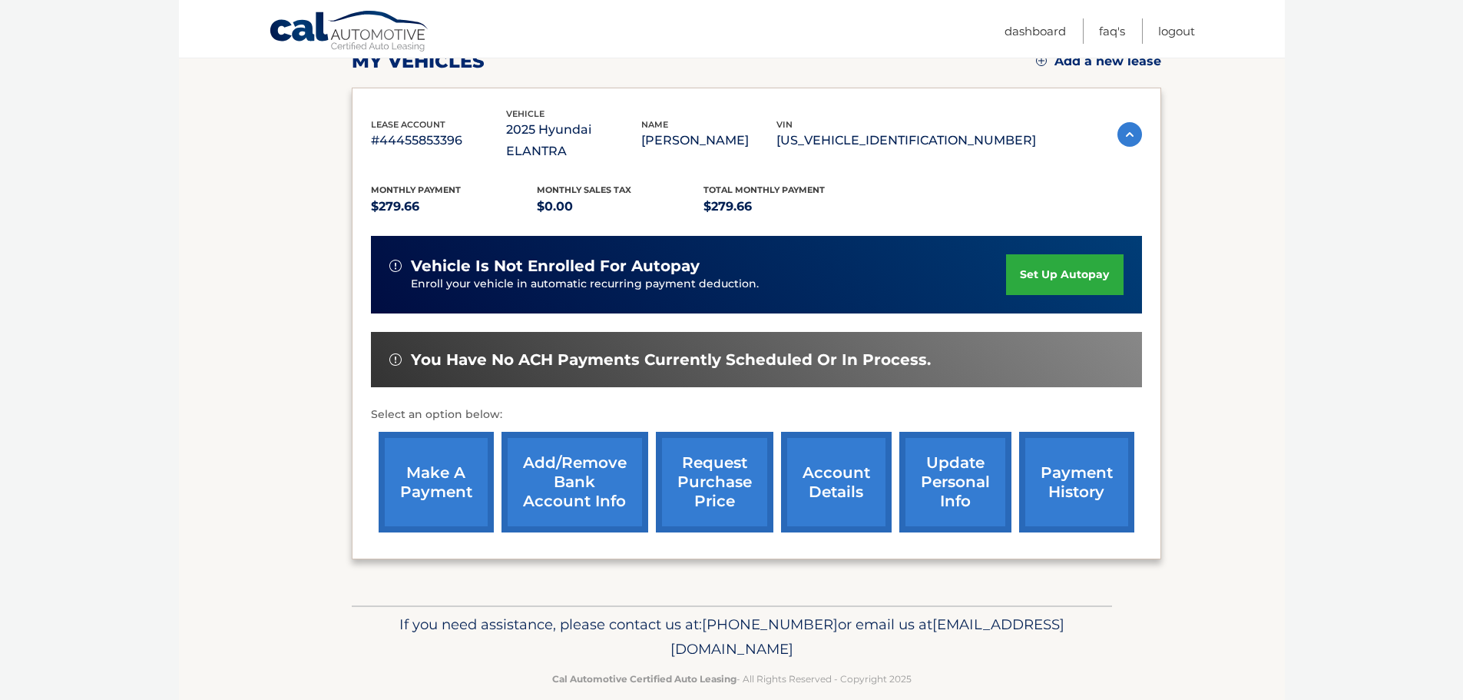
click at [1061, 254] on link "set up autopay" at bounding box center [1064, 274] width 117 height 41
click at [425, 459] on link "make a payment" at bounding box center [436, 482] width 115 height 101
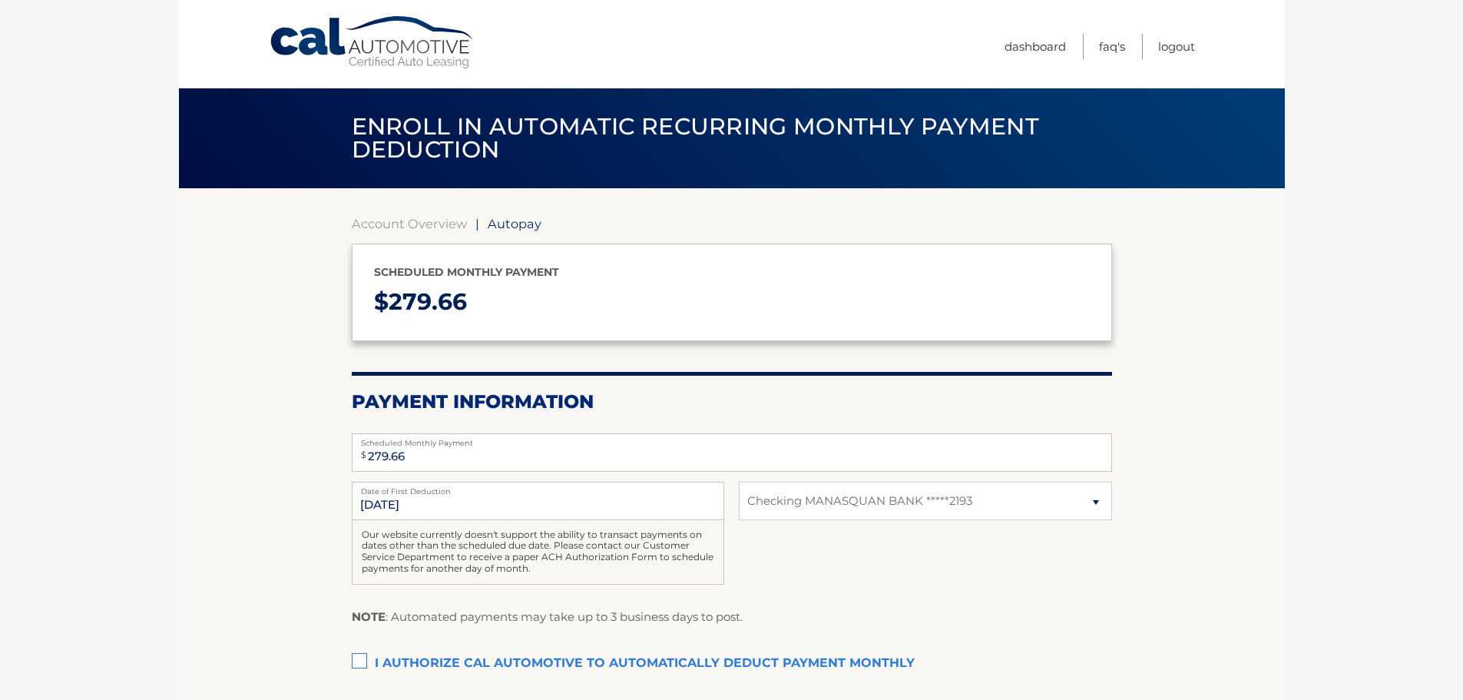
select select "Njc1ZDkzNjAtNzU0OC00M2U3LWJjNTQtMGEyYTAzNjZiNmM5"
click at [376, 502] on input "10/13/2025" at bounding box center [538, 501] width 373 height 38
click at [384, 507] on input "10/13/2025" at bounding box center [538, 501] width 373 height 38
click at [361, 663] on label "I authorize cal automotive to automatically deduct payment monthly This checkbo…" at bounding box center [732, 663] width 761 height 31
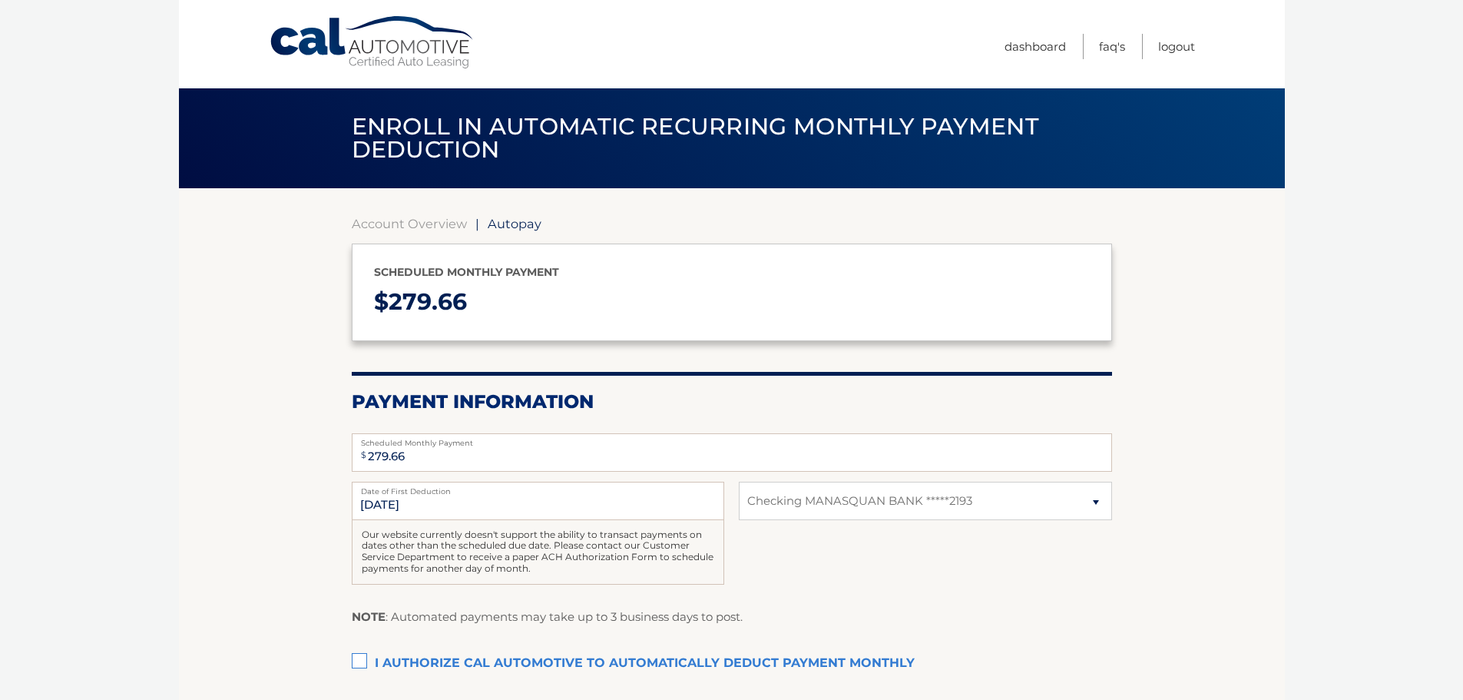
click at [0, 0] on input "I authorize cal automotive to automatically deduct payment monthly This checkbo…" at bounding box center [0, 0] width 0 height 0
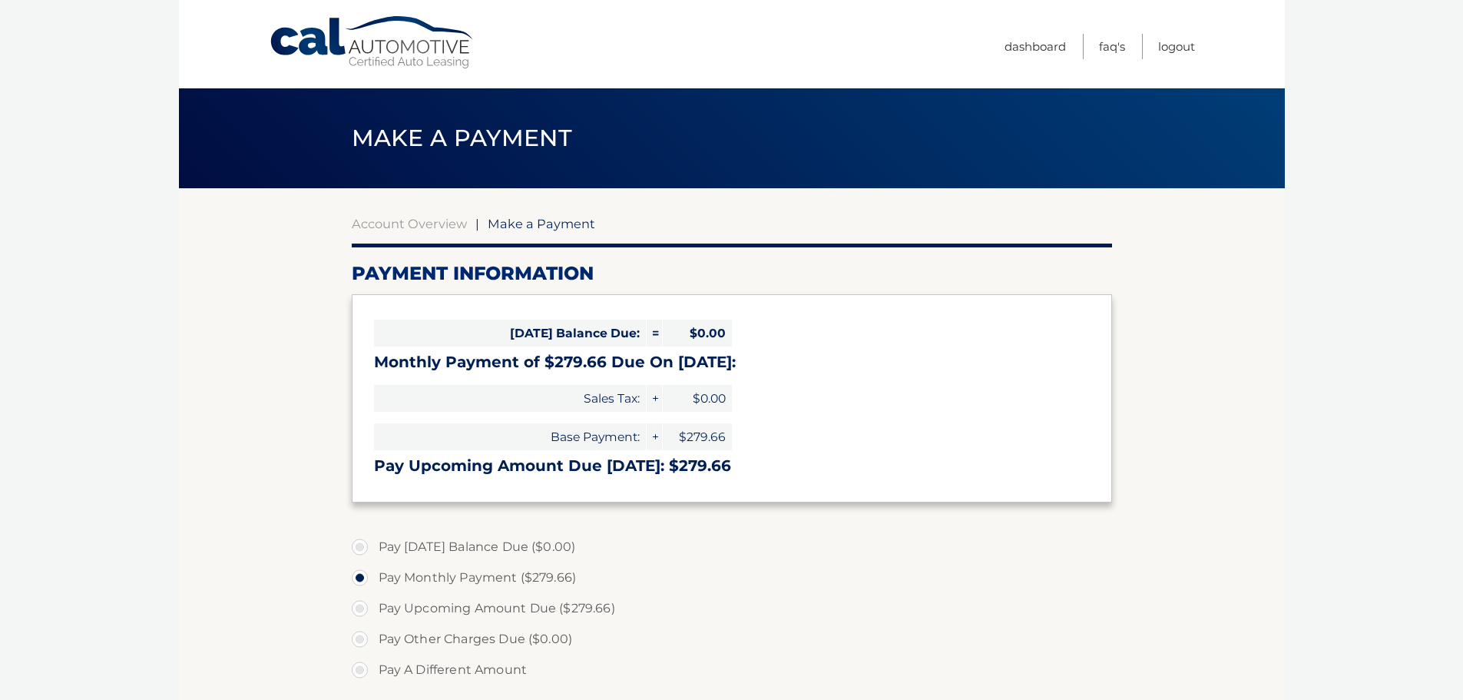
select select "Njc1ZDkzNjAtNzU0OC00M2U3LWJjNTQtMGEyYTAzNjZiNmM5"
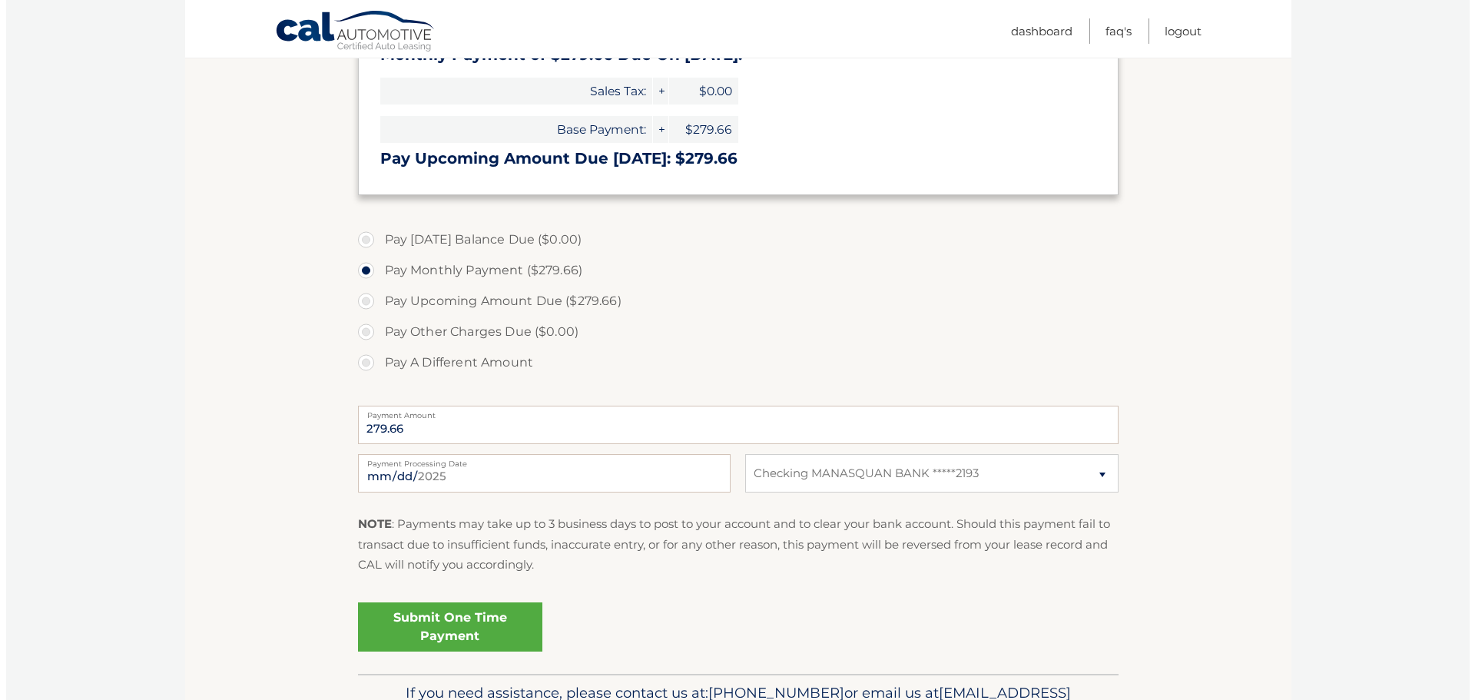
scroll to position [398, 0]
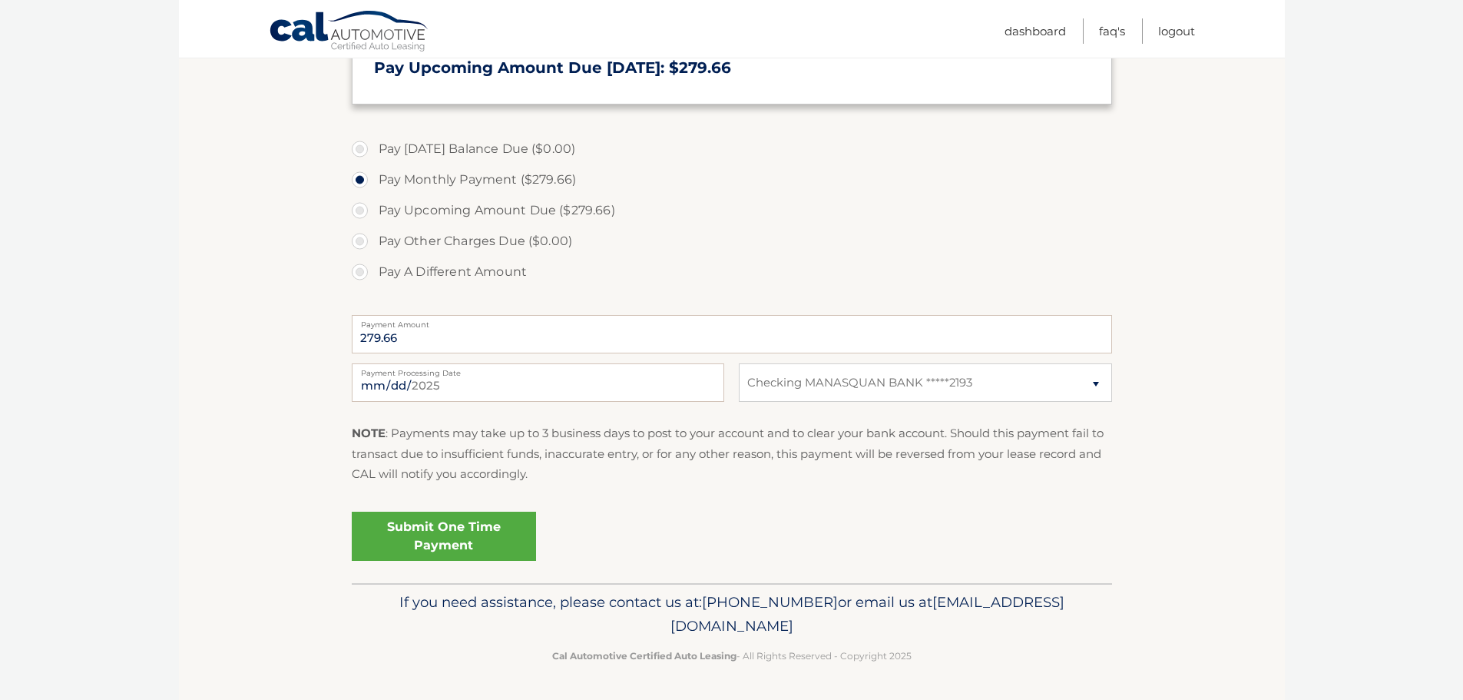
click at [453, 533] on link "Submit One Time Payment" at bounding box center [444, 536] width 184 height 49
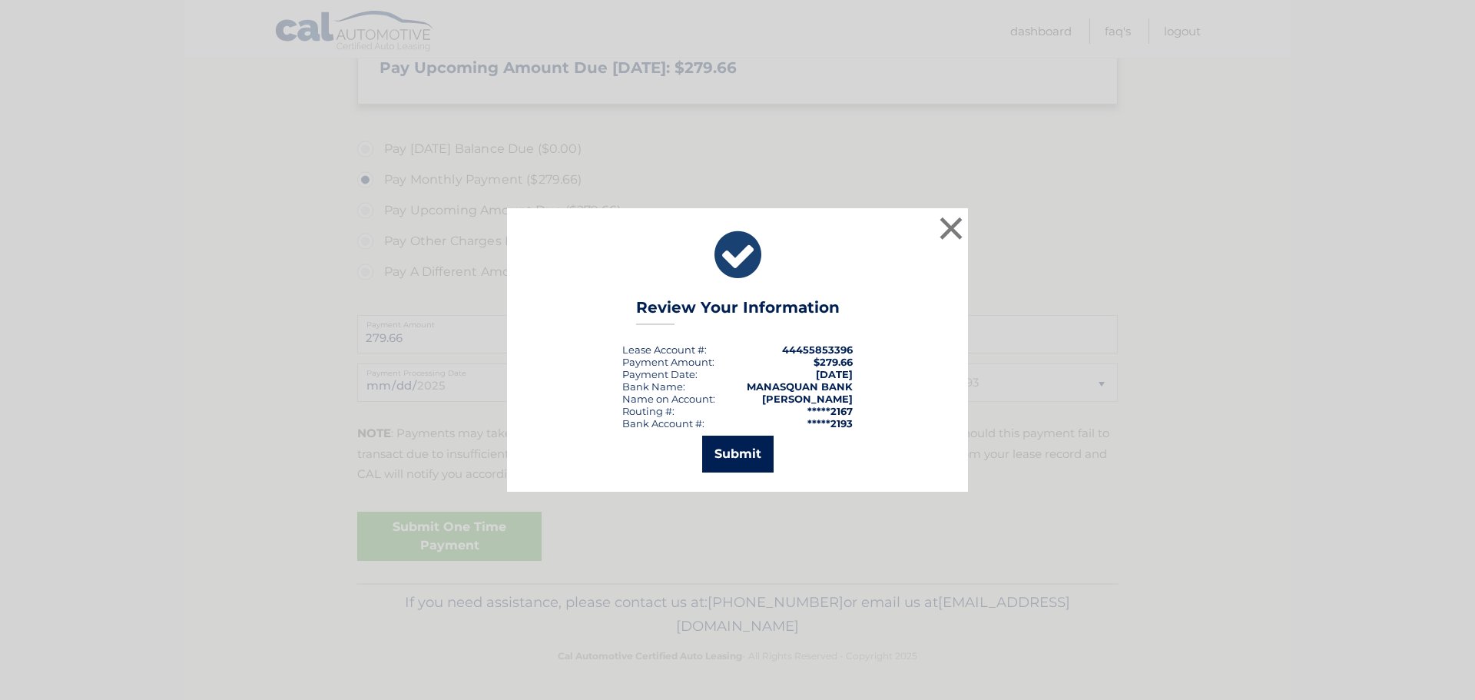
click at [724, 449] on button "Submit" at bounding box center [737, 454] width 71 height 37
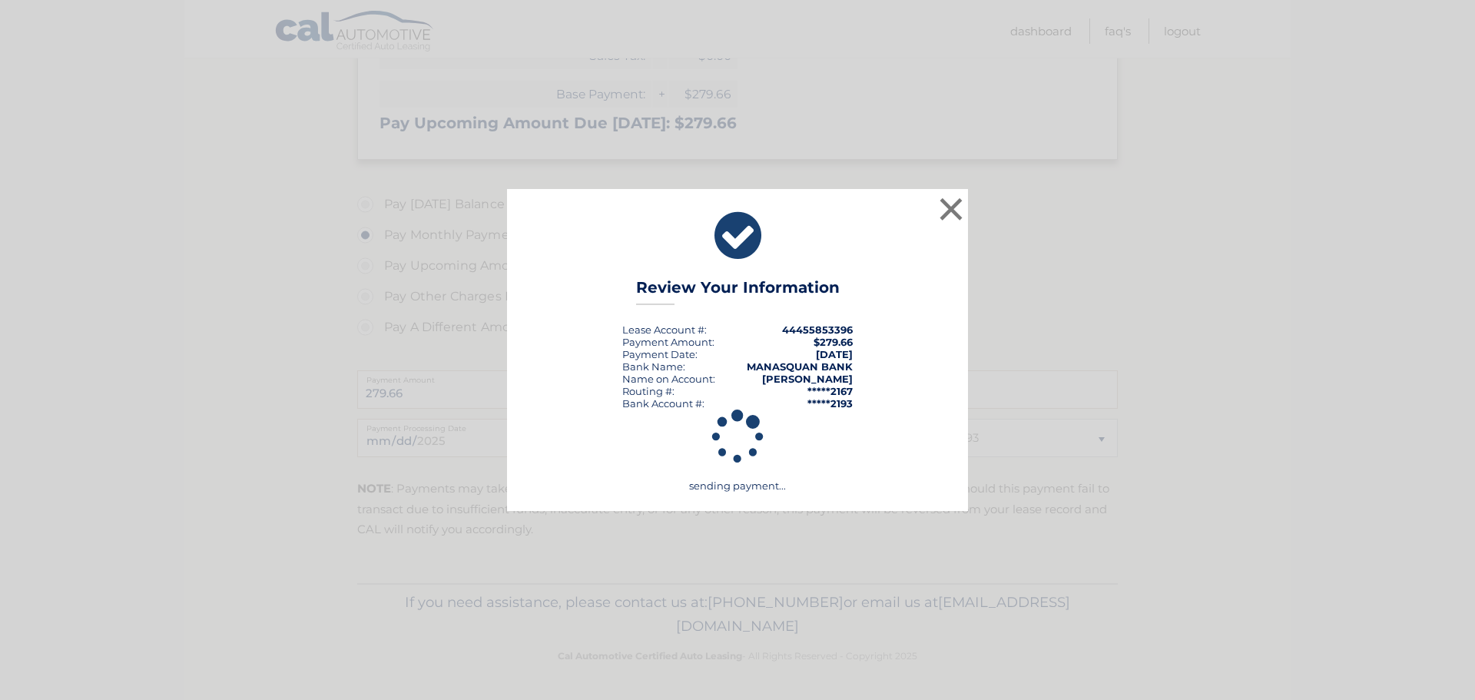
scroll to position [343, 0]
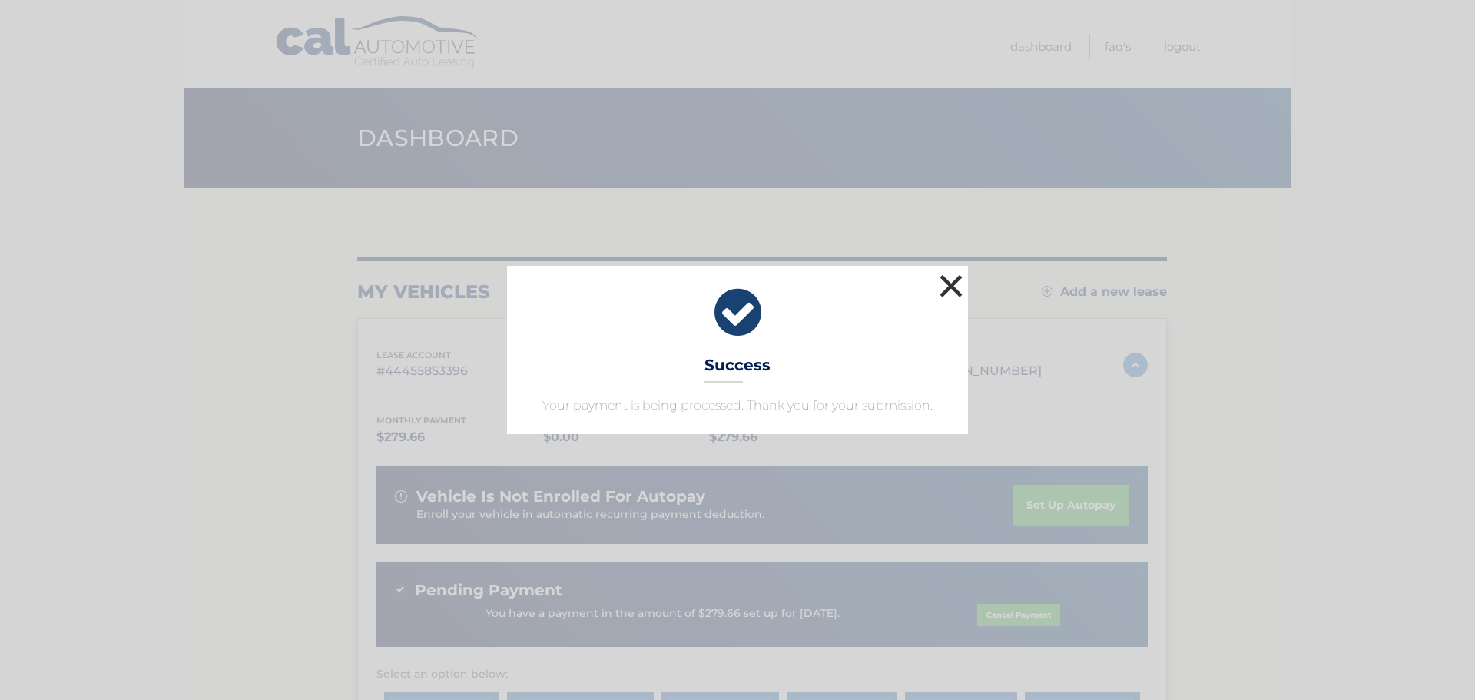
click at [954, 283] on button "×" at bounding box center [951, 285] width 31 height 31
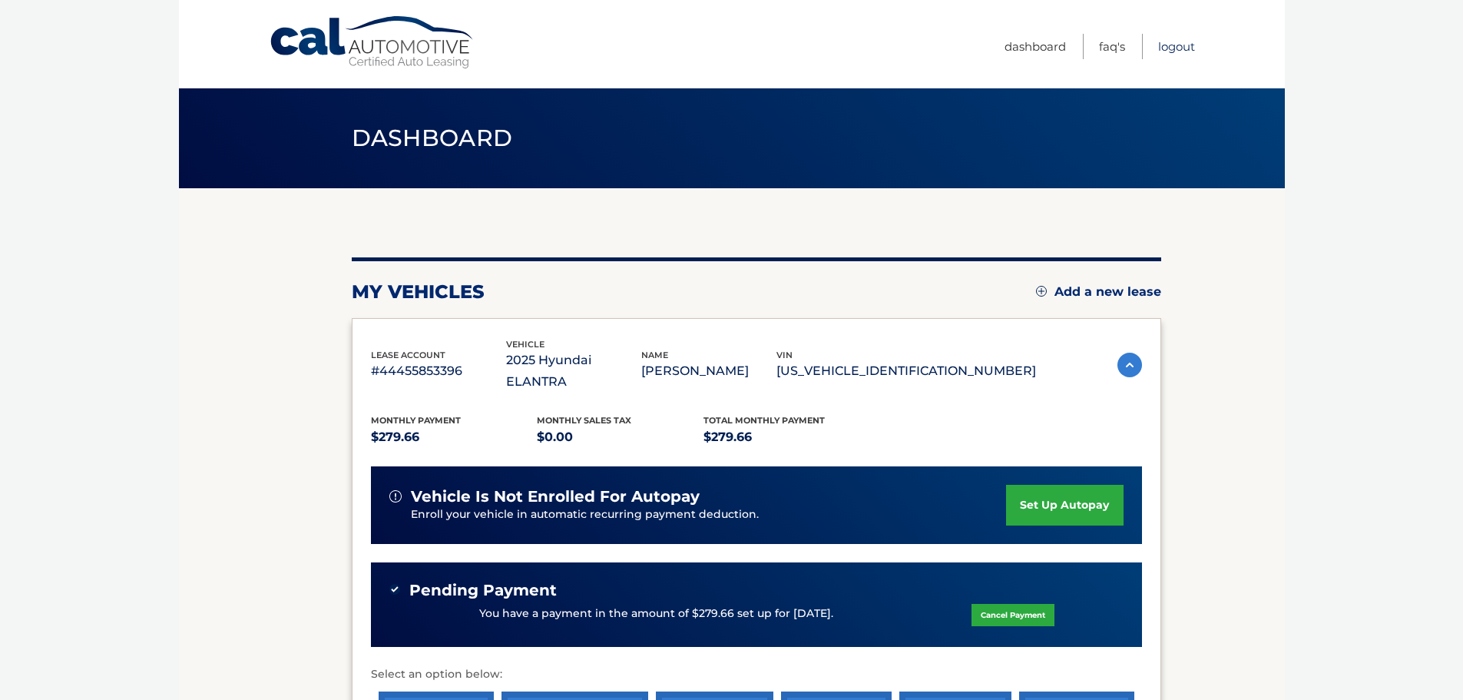
click at [1162, 45] on link "Logout" at bounding box center [1176, 46] width 37 height 25
